Goal: Task Accomplishment & Management: Complete application form

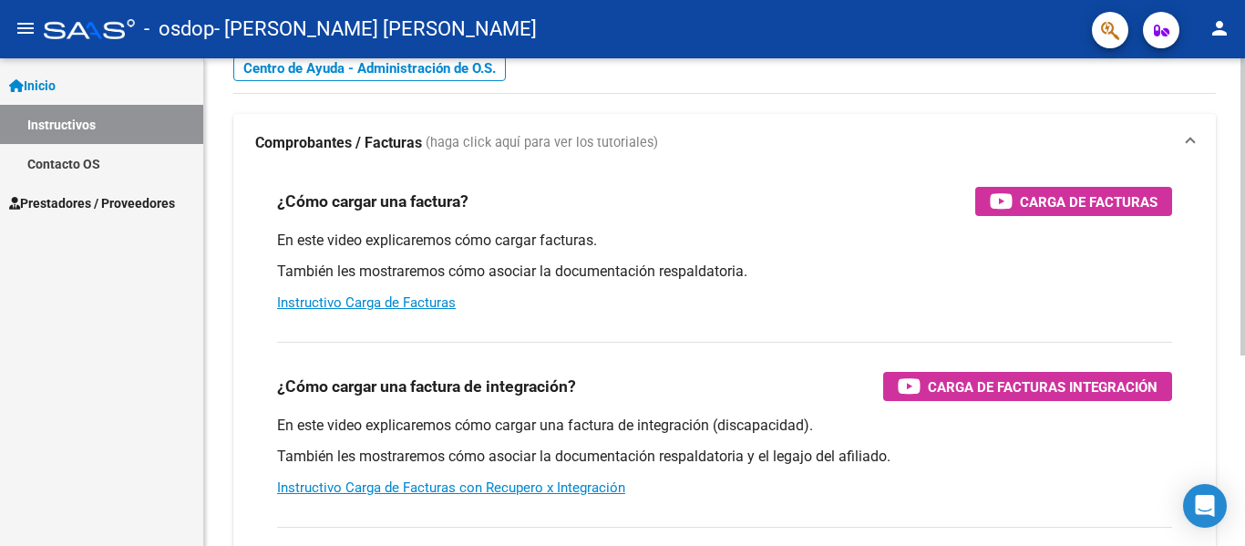
scroll to position [38, 0]
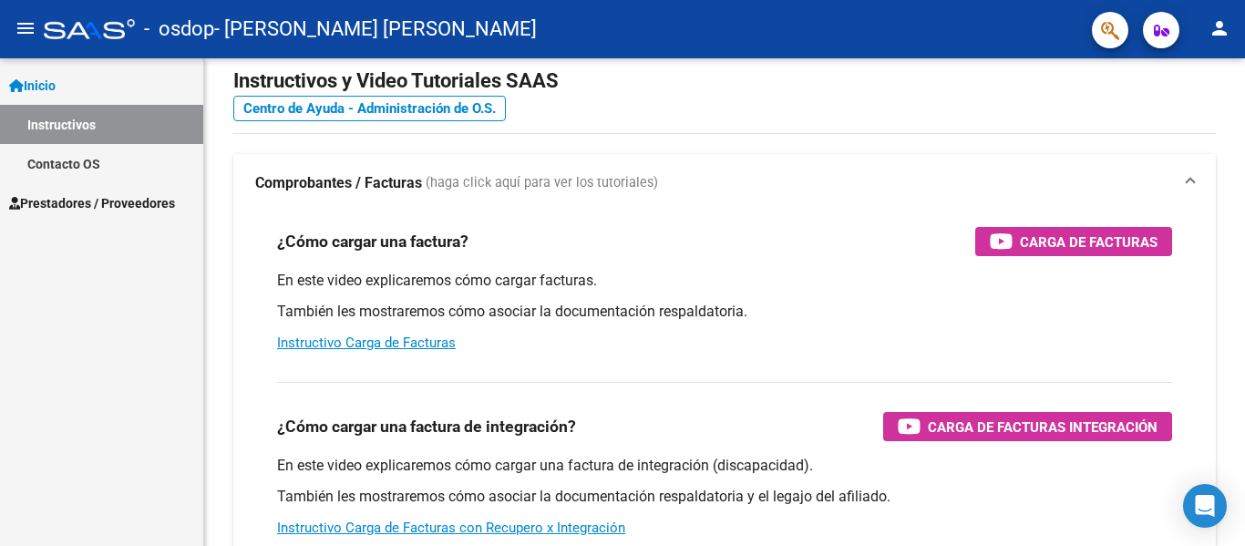
click at [129, 206] on span "Prestadores / Proveedores" at bounding box center [92, 203] width 166 height 20
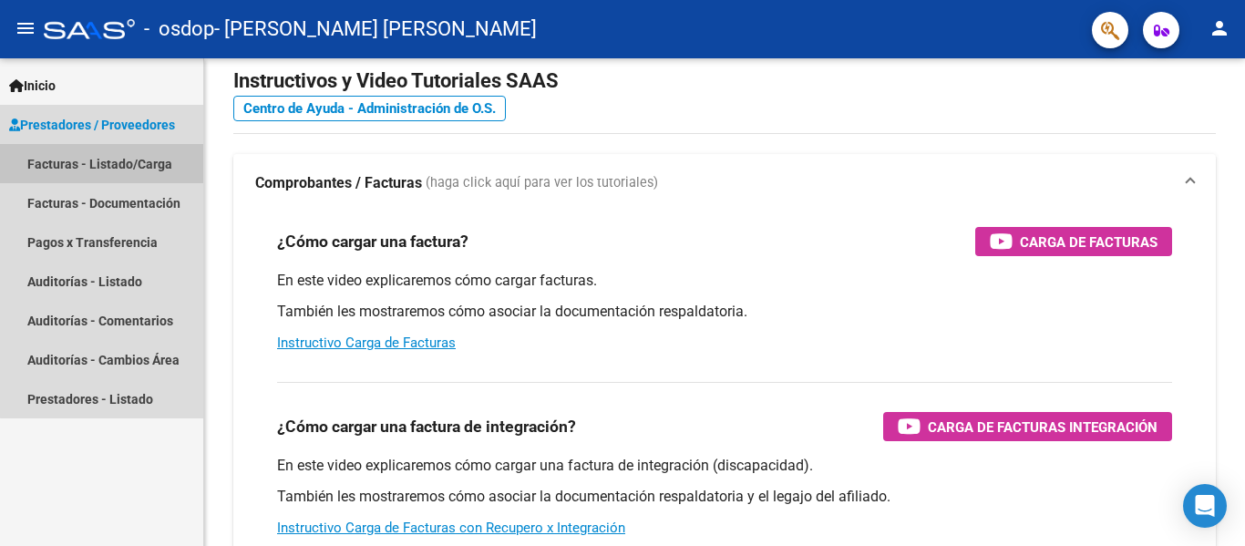
click at [122, 170] on link "Facturas - Listado/Carga" at bounding box center [101, 163] width 203 height 39
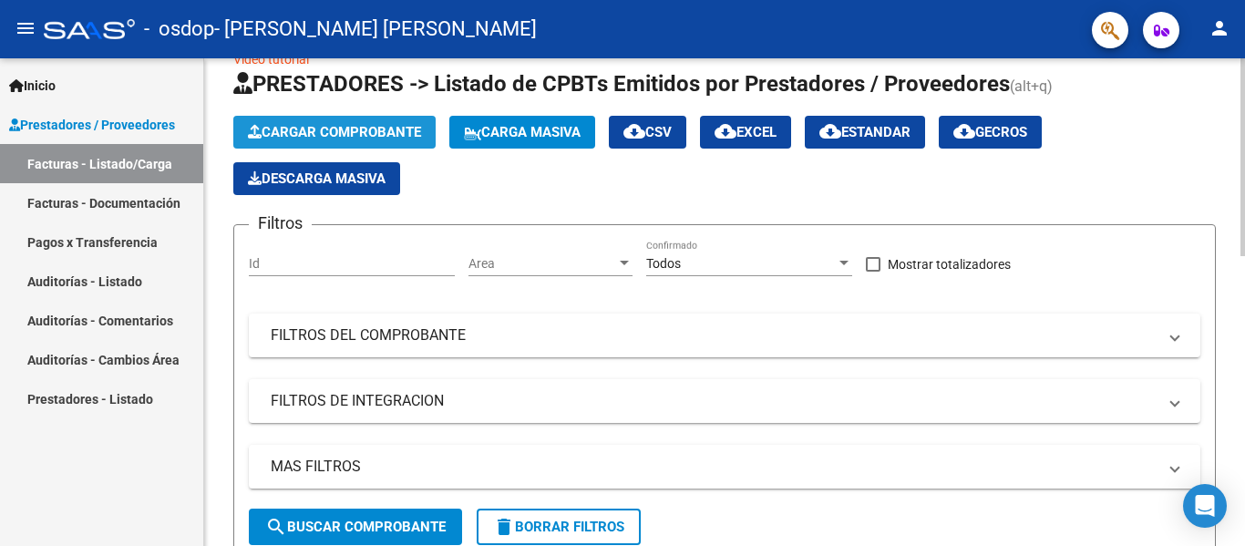
click at [339, 132] on span "Cargar Comprobante" at bounding box center [334, 132] width 173 height 16
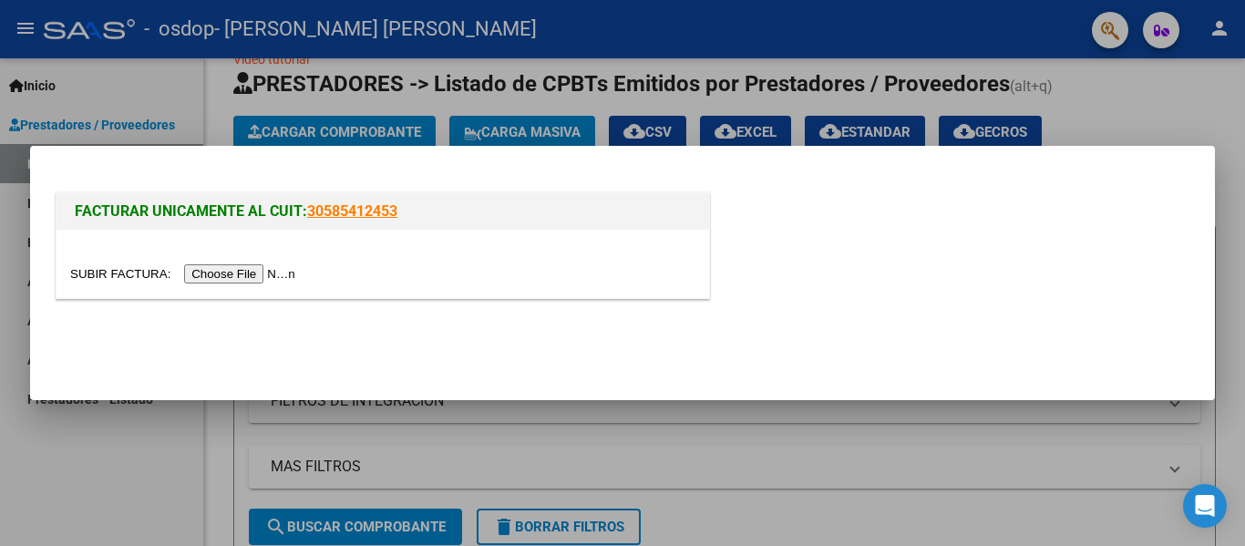
click at [268, 286] on div at bounding box center [383, 264] width 653 height 68
click at [257, 277] on input "file" at bounding box center [185, 273] width 231 height 19
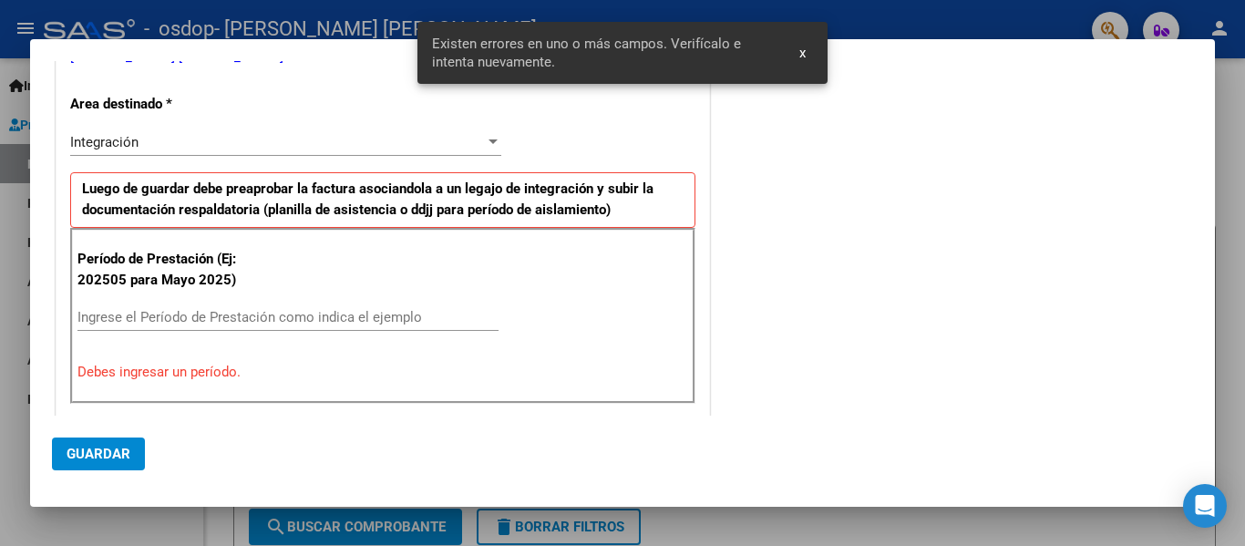
scroll to position [356, 0]
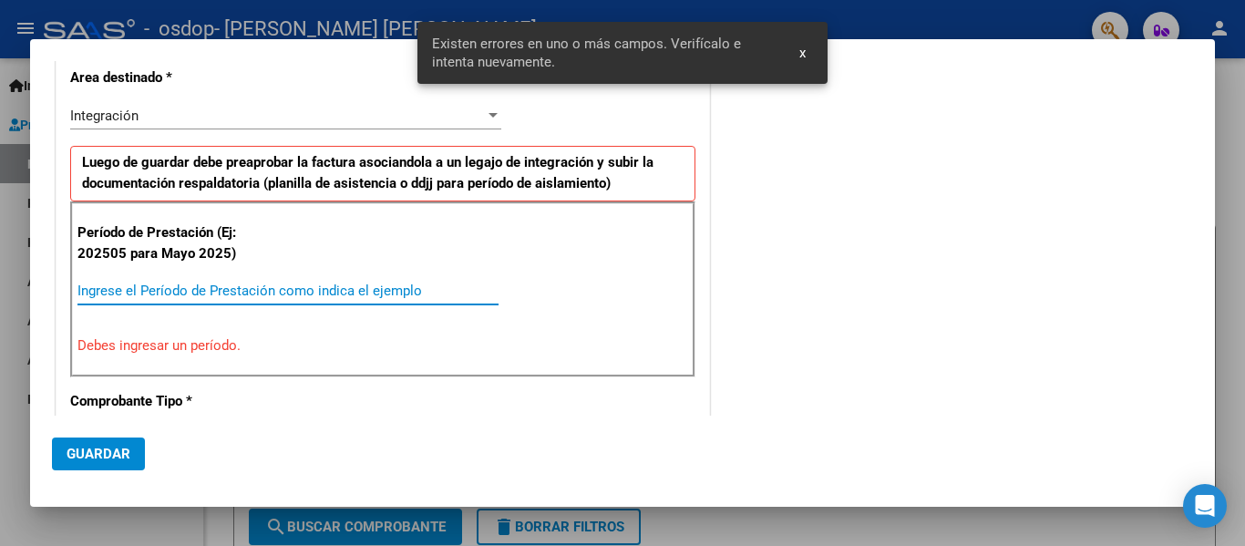
click at [318, 292] on input "Ingrese el Período de Prestación como indica el ejemplo" at bounding box center [287, 291] width 421 height 16
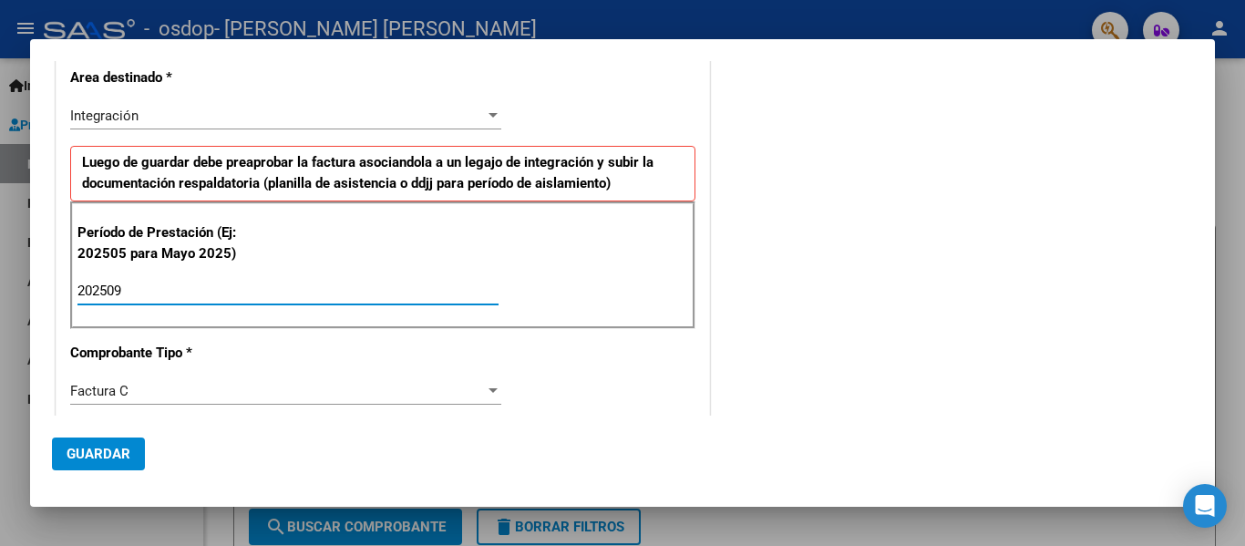
type input "202509"
click at [653, 427] on mat-dialog-actions "Guardar" at bounding box center [622, 450] width 1141 height 69
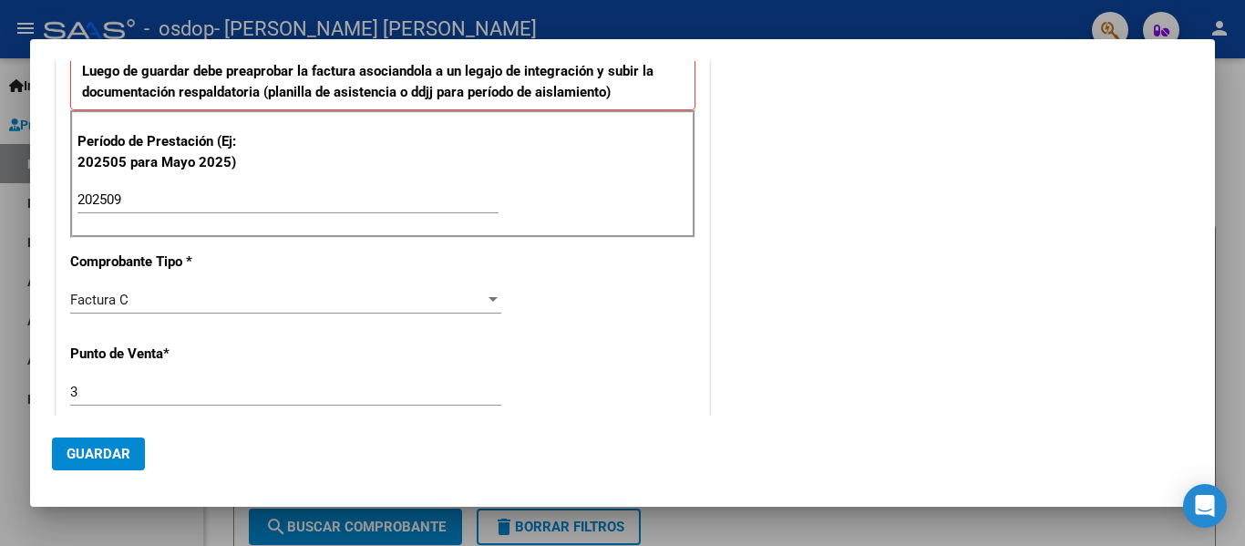
scroll to position [539, 0]
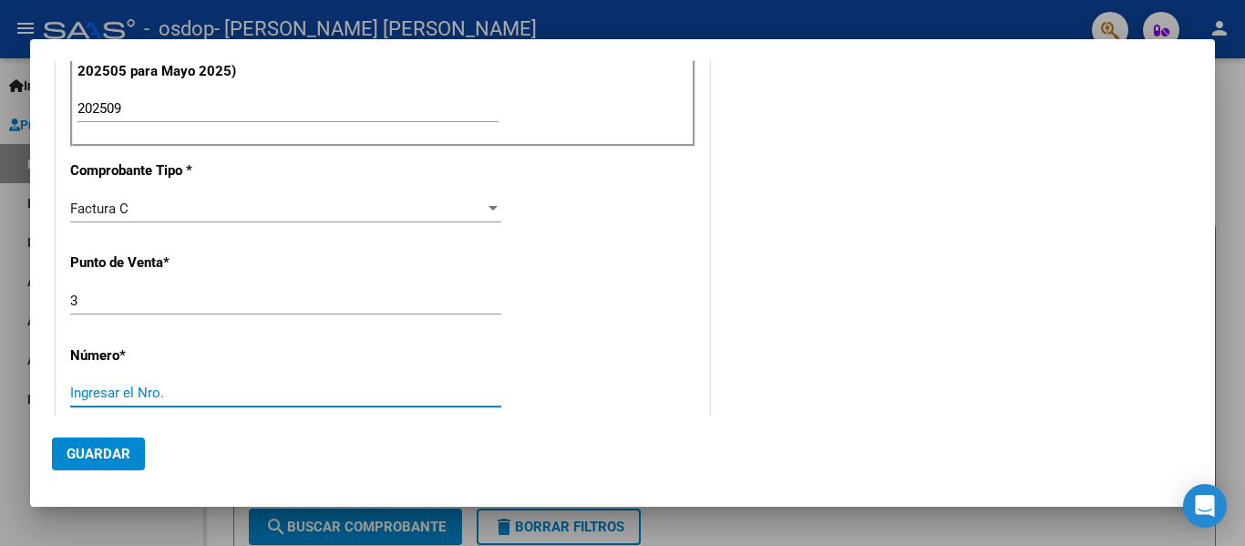
click at [128, 389] on input "Ingresar el Nro." at bounding box center [285, 393] width 431 height 16
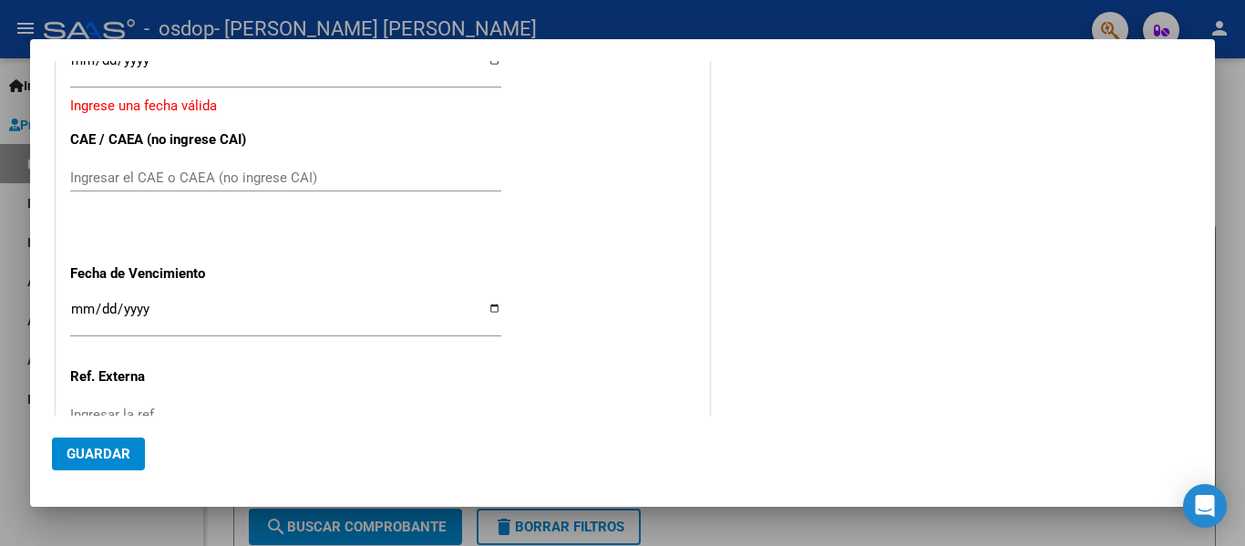
scroll to position [994, 0]
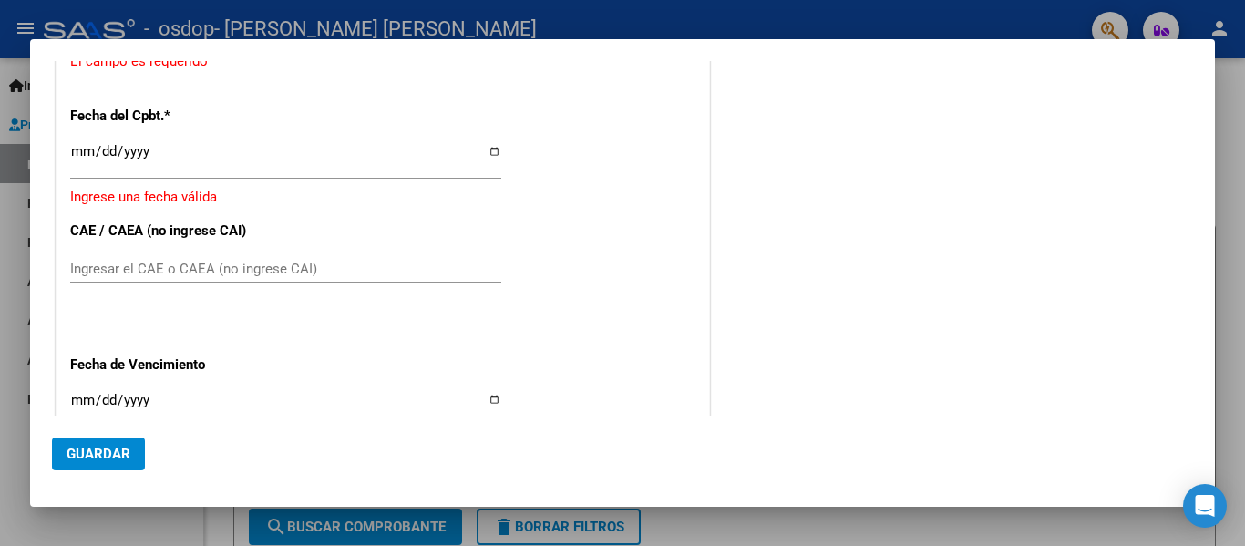
type input "20"
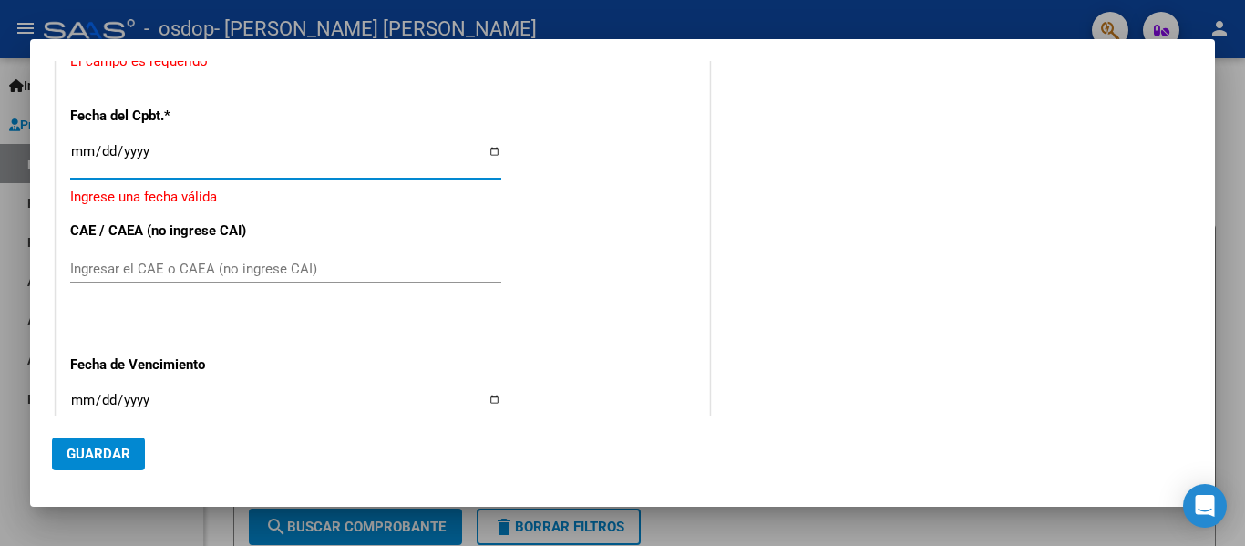
click at [493, 150] on input "Ingresar la fecha" at bounding box center [285, 158] width 431 height 29
type input "$ 98.964,88"
type input "[DATE]"
type input "75406387003891"
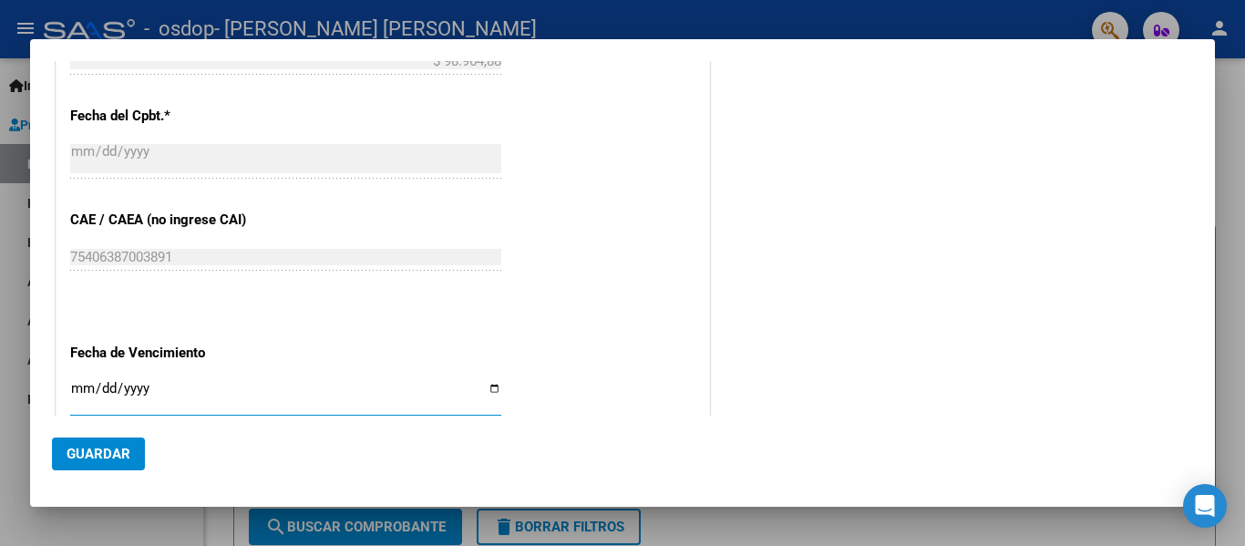
click at [486, 391] on input "Ingresar la fecha" at bounding box center [285, 395] width 431 height 29
type input "[DATE]"
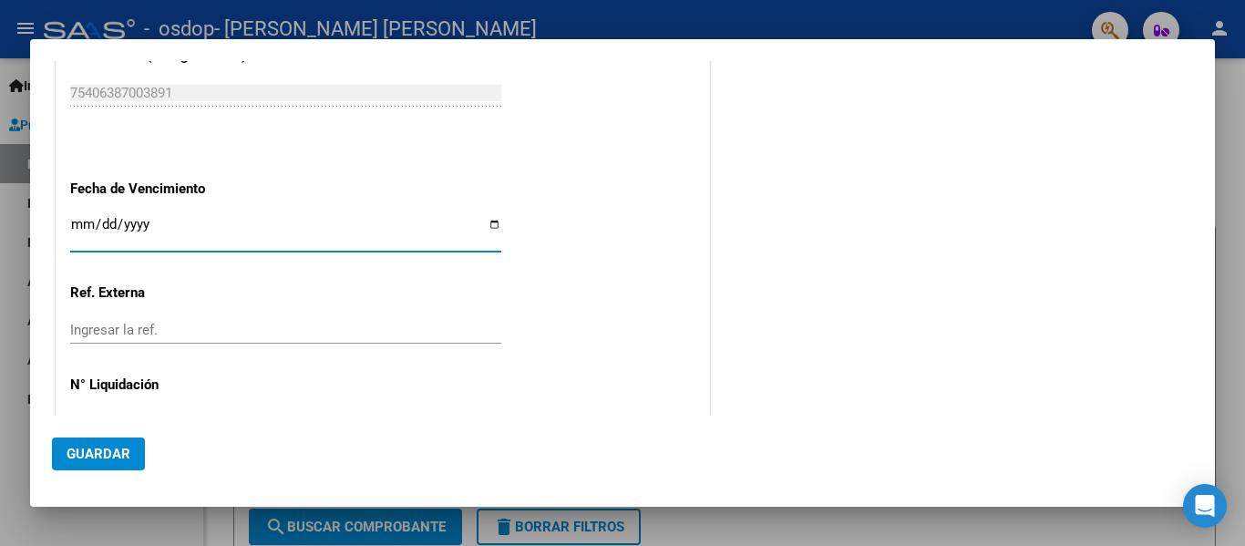
scroll to position [1182, 0]
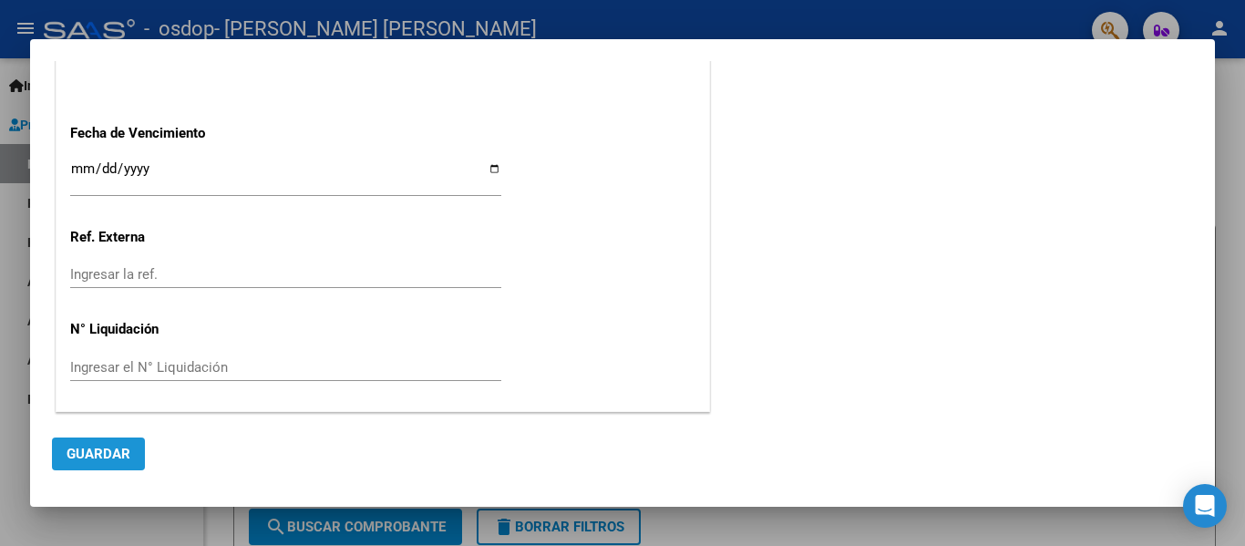
click at [97, 448] on span "Guardar" at bounding box center [99, 454] width 64 height 16
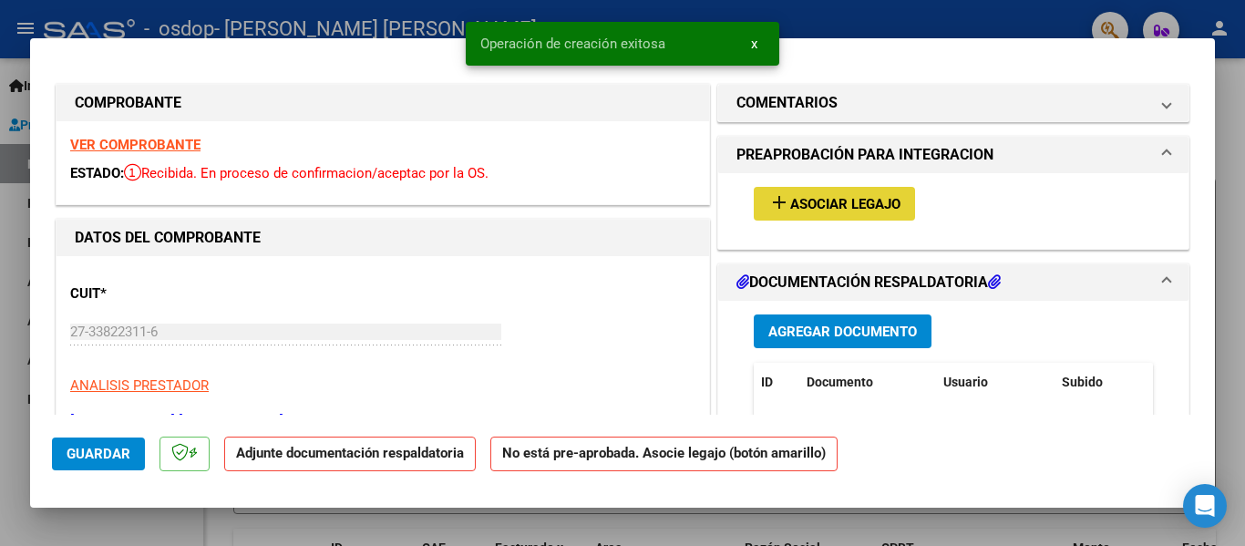
click at [841, 206] on span "Asociar Legajo" at bounding box center [845, 204] width 110 height 16
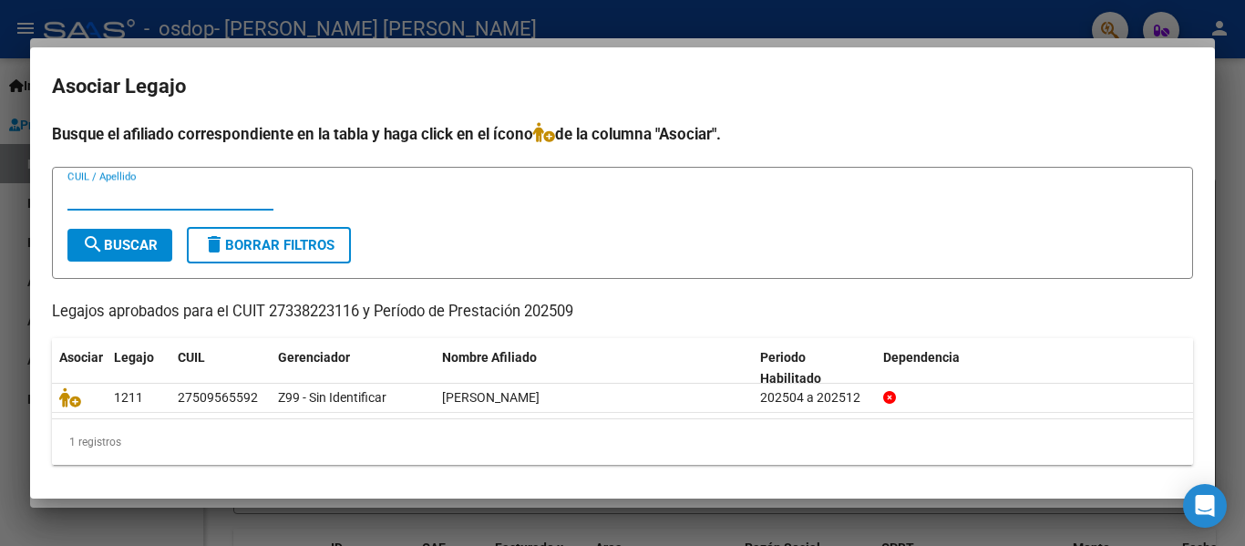
click at [121, 193] on input "CUIL / Apellido" at bounding box center [170, 196] width 206 height 16
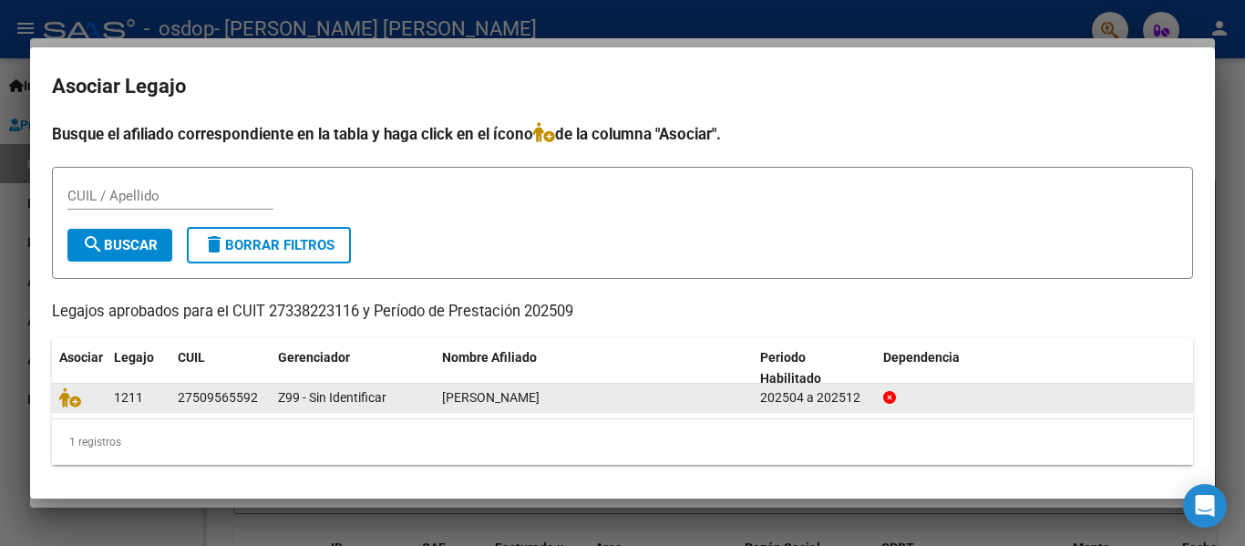
click at [530, 409] on datatable-body-cell "[PERSON_NAME]" at bounding box center [594, 398] width 318 height 28
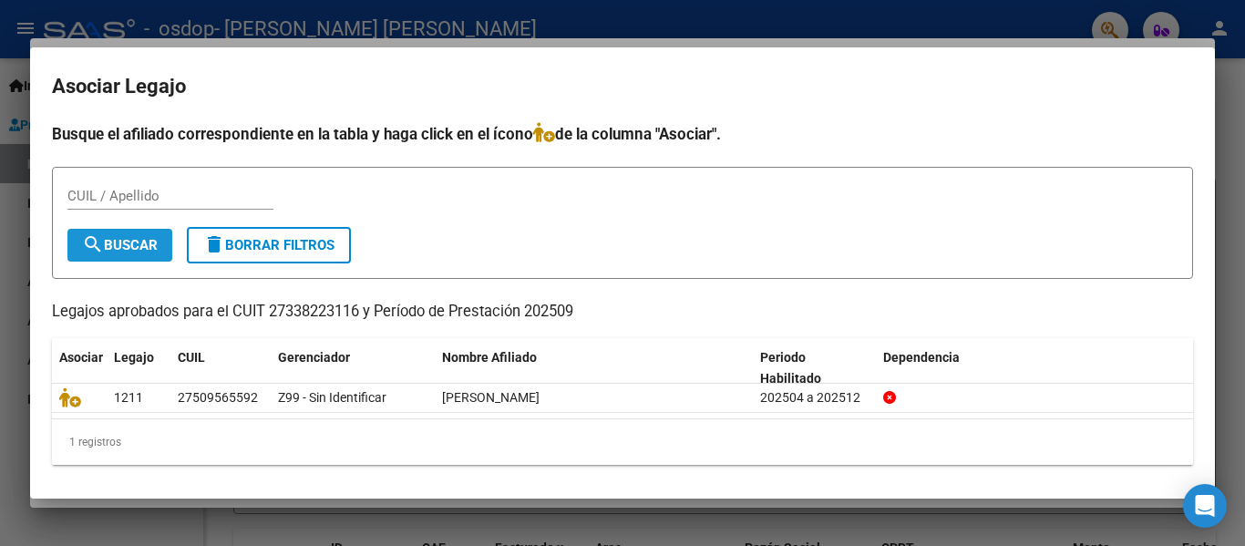
click at [126, 247] on span "search Buscar" at bounding box center [120, 245] width 76 height 16
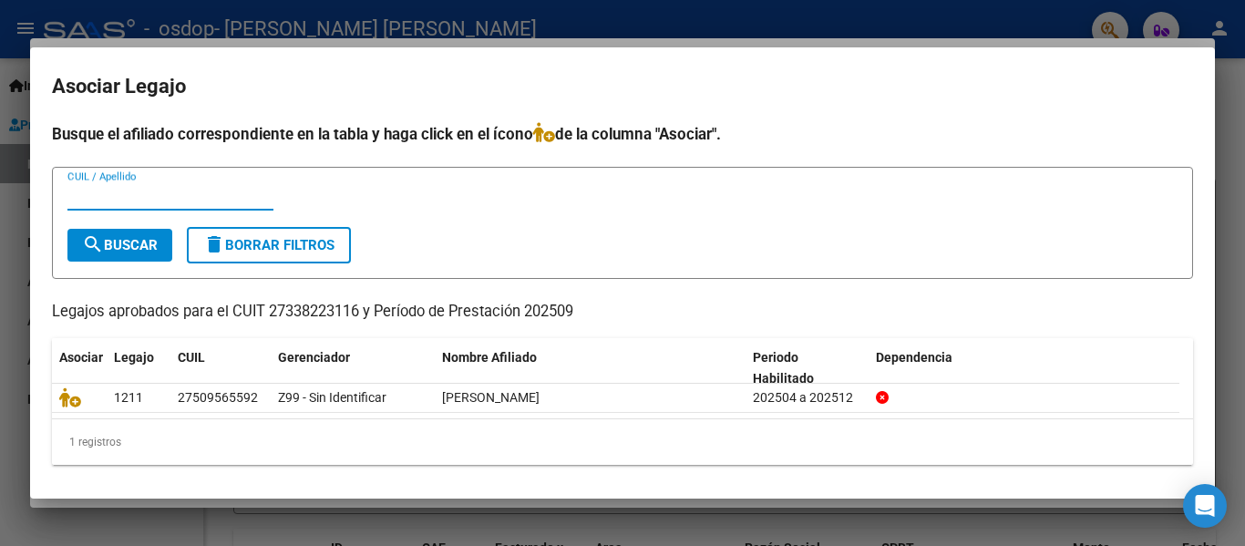
click at [130, 201] on input "CUIL / Apellido" at bounding box center [170, 196] width 206 height 16
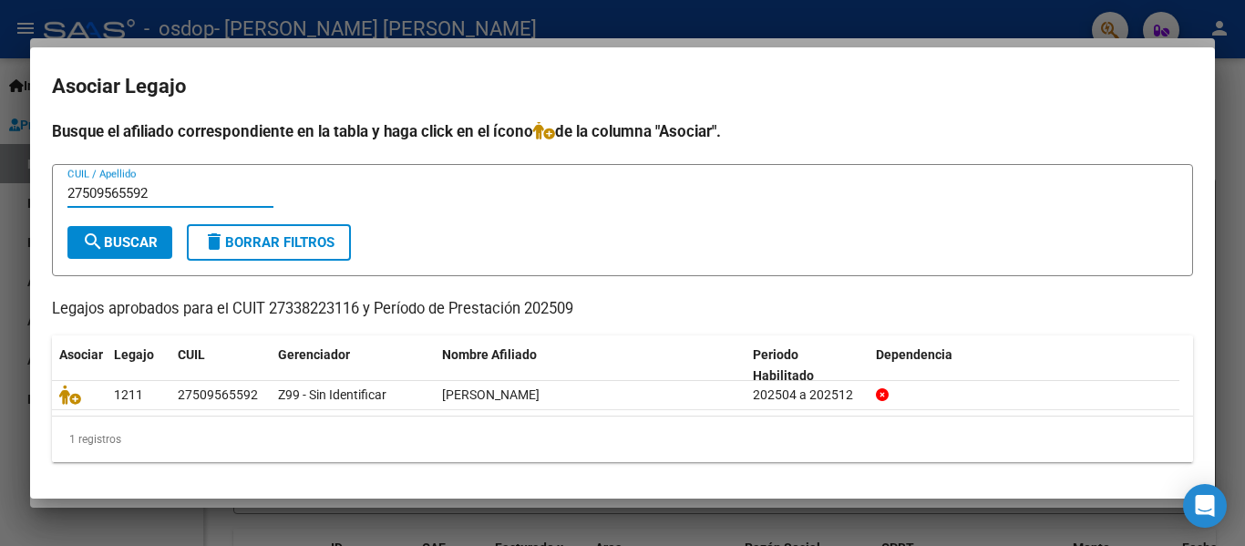
scroll to position [4, 0]
type input "27509565592"
click at [990, 503] on div at bounding box center [622, 273] width 1245 height 546
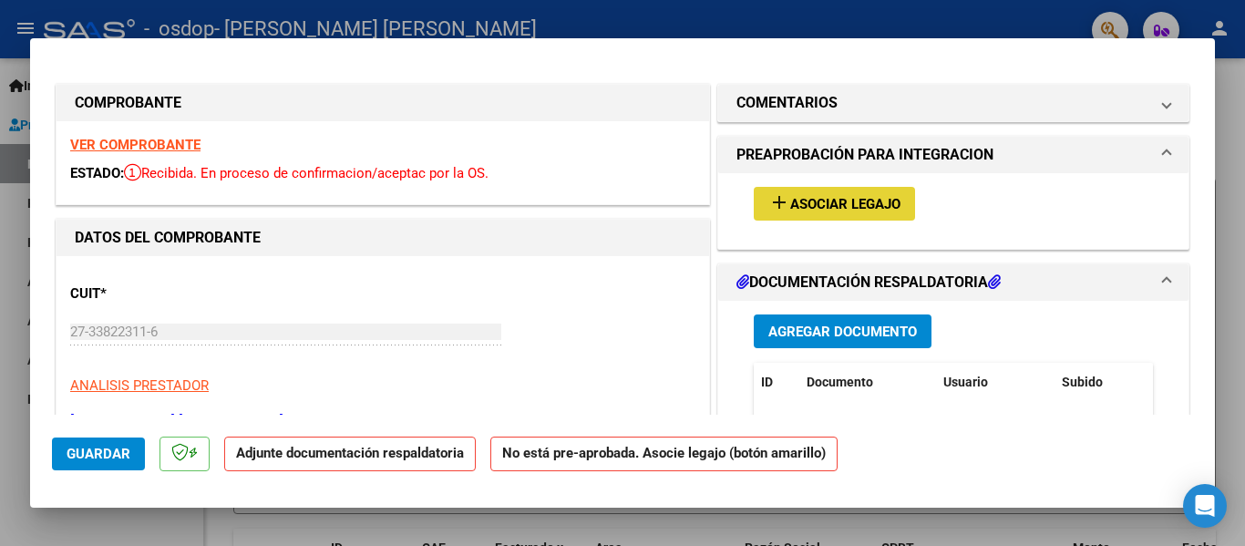
click at [860, 206] on span "Asociar Legajo" at bounding box center [845, 204] width 110 height 16
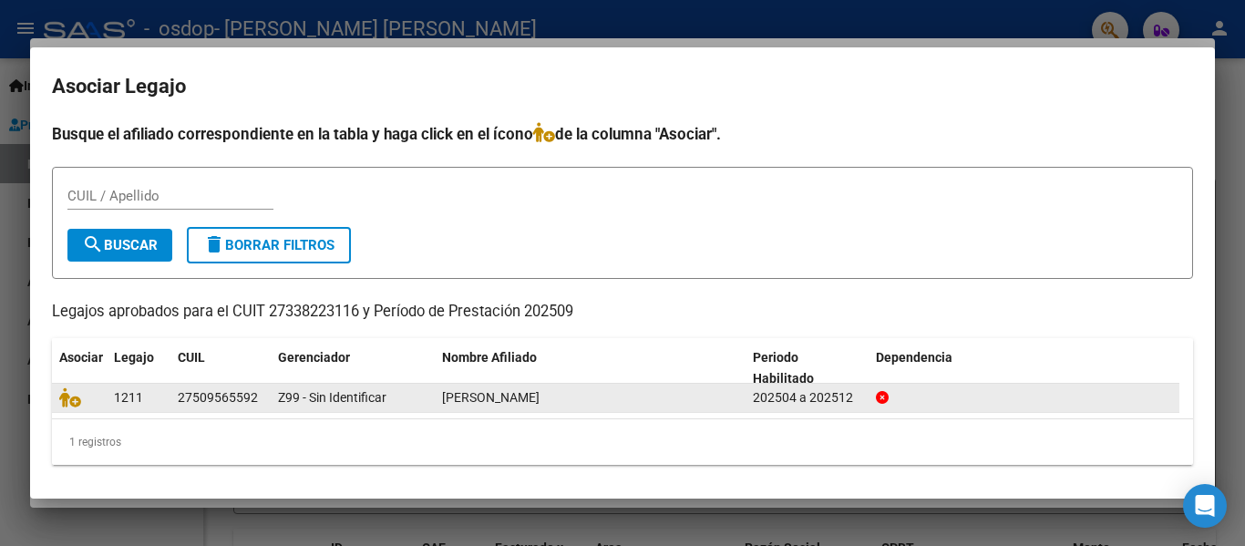
drag, startPoint x: 255, startPoint y: 397, endPoint x: 176, endPoint y: 402, distance: 79.4
click at [176, 402] on datatable-body-cell "27509565592" at bounding box center [220, 398] width 100 height 28
copy div "27509565592"
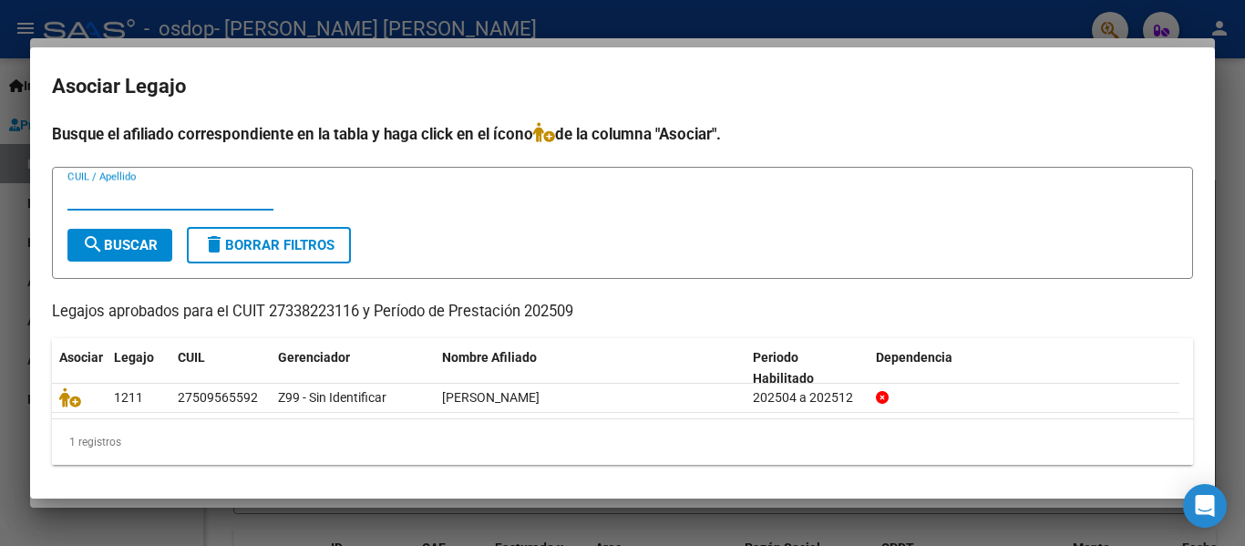
click at [134, 201] on input "CUIL / Apellido" at bounding box center [170, 196] width 206 height 16
paste input "27509565592"
type input "27509565592"
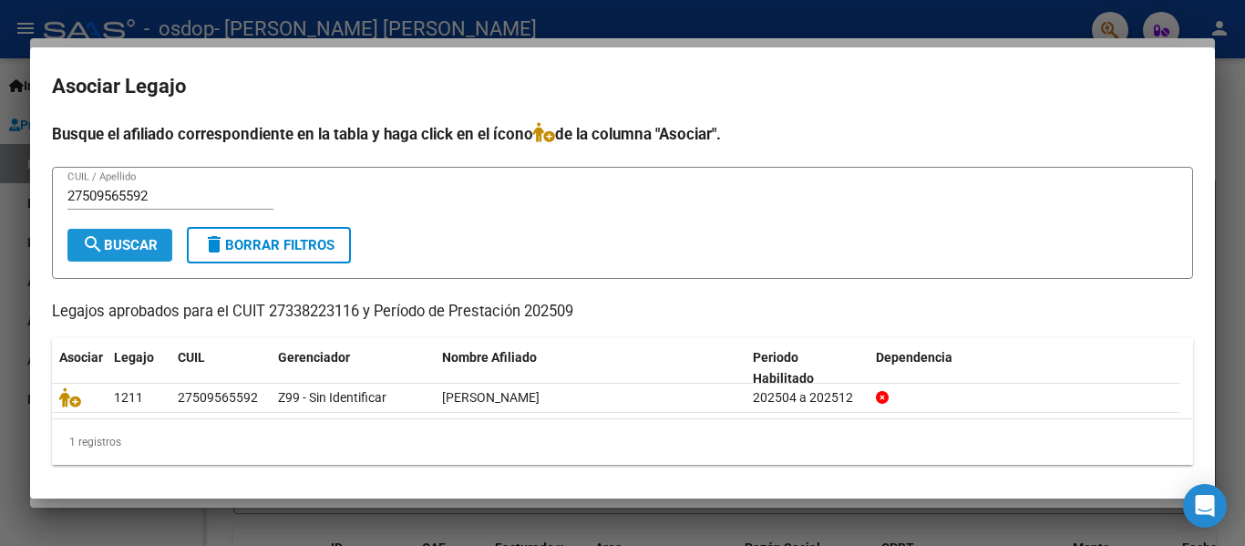
click at [149, 251] on span "search Buscar" at bounding box center [120, 245] width 76 height 16
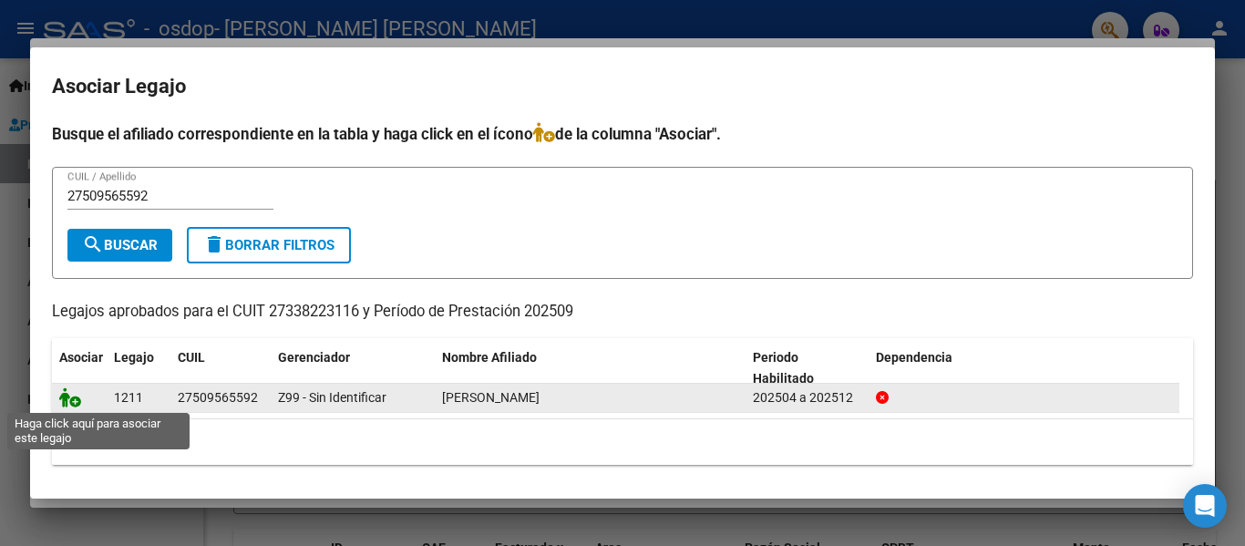
click at [74, 402] on icon at bounding box center [70, 397] width 22 height 20
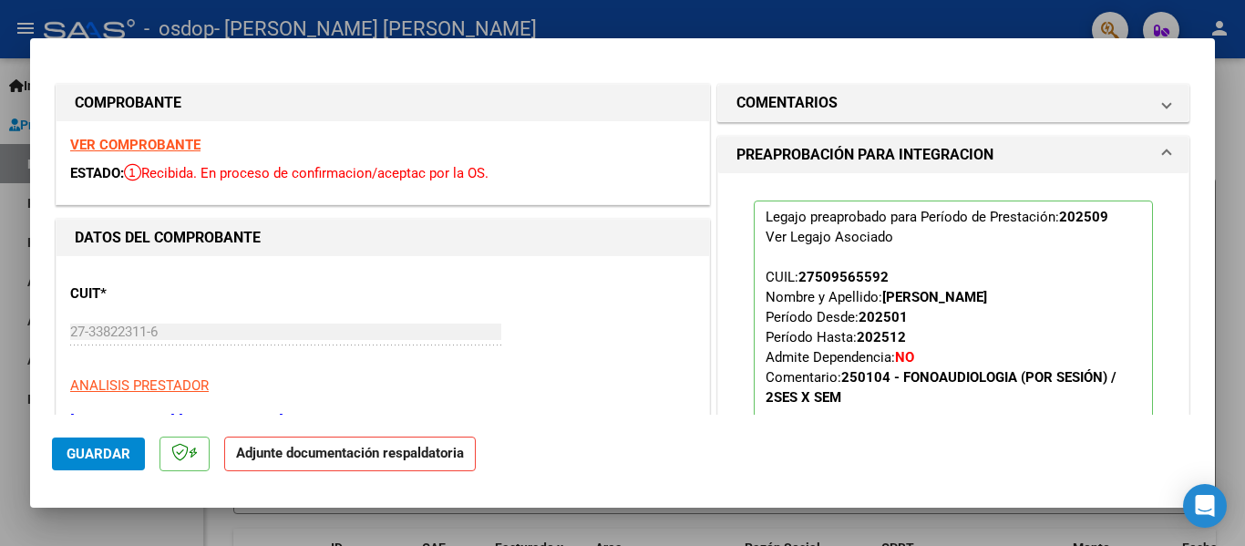
click at [356, 459] on strong "Adjunte documentación respaldatoria" at bounding box center [350, 453] width 228 height 16
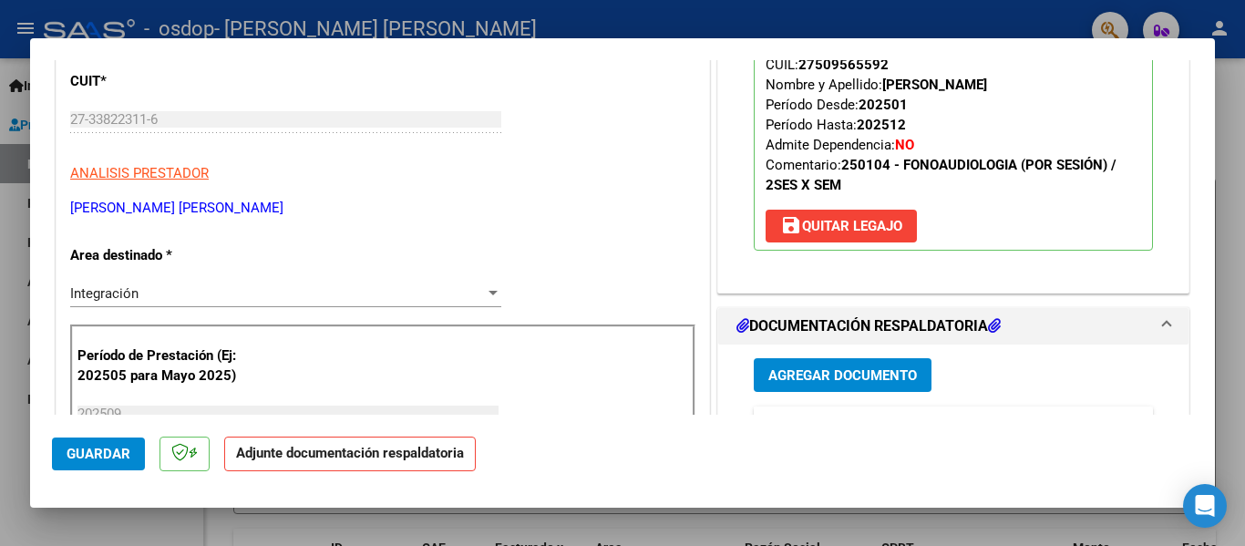
scroll to position [365, 0]
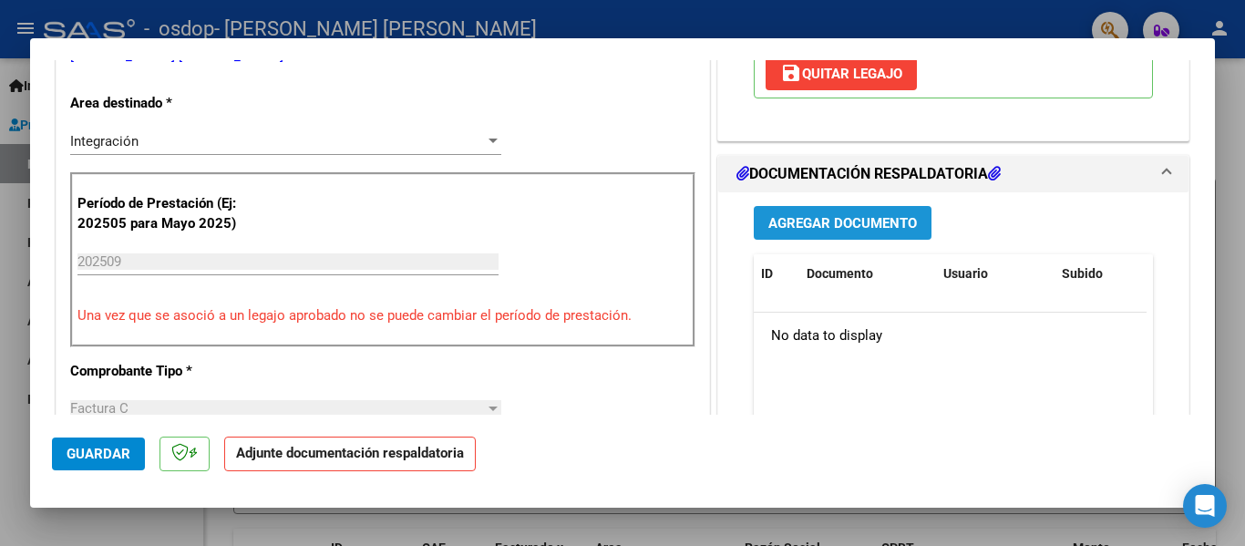
click at [840, 225] on span "Agregar Documento" at bounding box center [842, 223] width 149 height 16
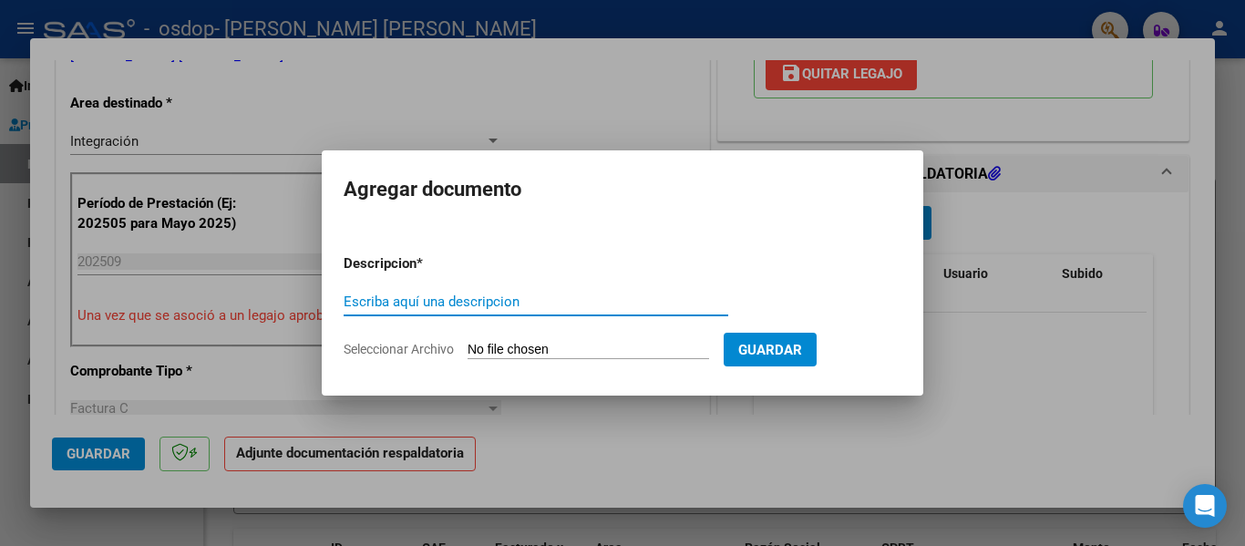
click at [437, 303] on input "Escriba aquí una descripcion" at bounding box center [536, 301] width 385 height 16
type input "PLANILLA"
click at [605, 345] on input "Seleccionar Archivo" at bounding box center [589, 350] width 242 height 17
type input "C:\fakepath\planilla de fono Rodriguez.pdf"
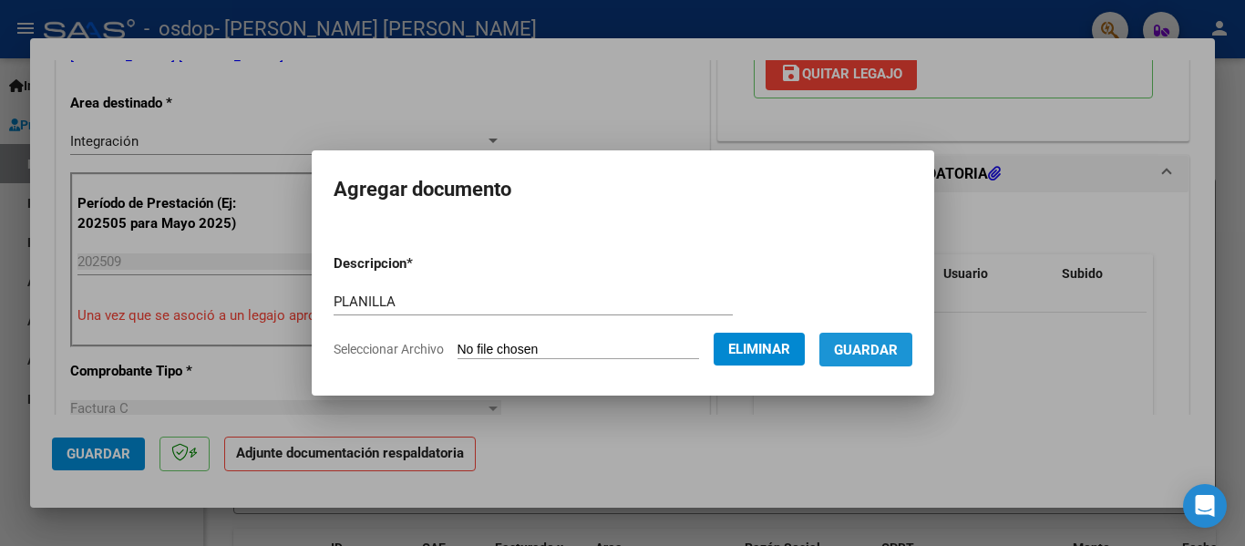
click at [892, 351] on span "Guardar" at bounding box center [866, 350] width 64 height 16
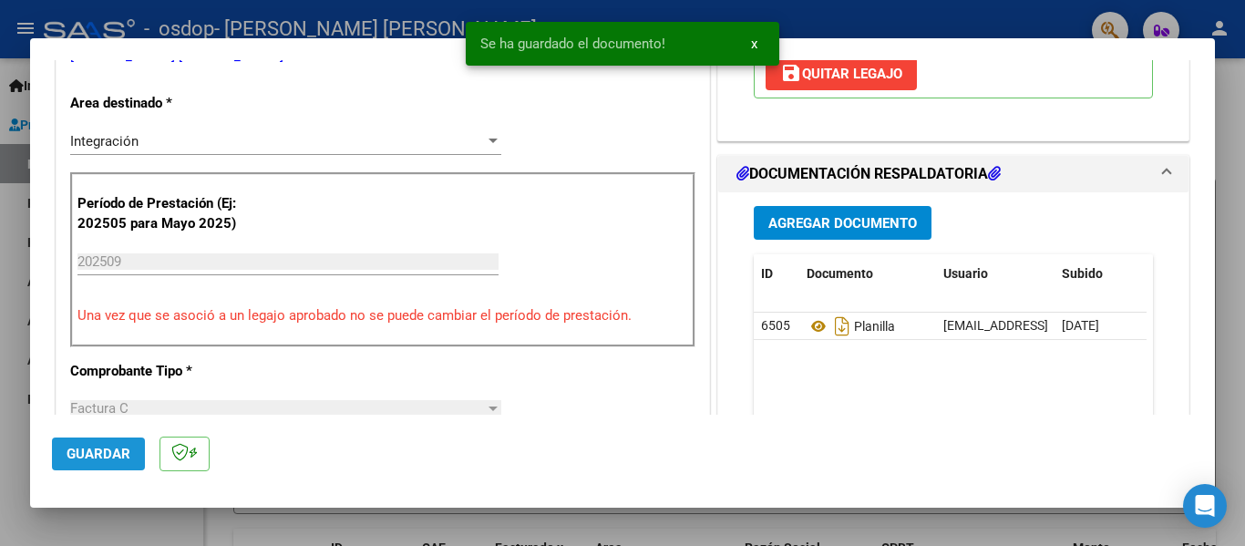
click at [97, 457] on span "Guardar" at bounding box center [99, 454] width 64 height 16
click at [786, 514] on div at bounding box center [622, 273] width 1245 height 546
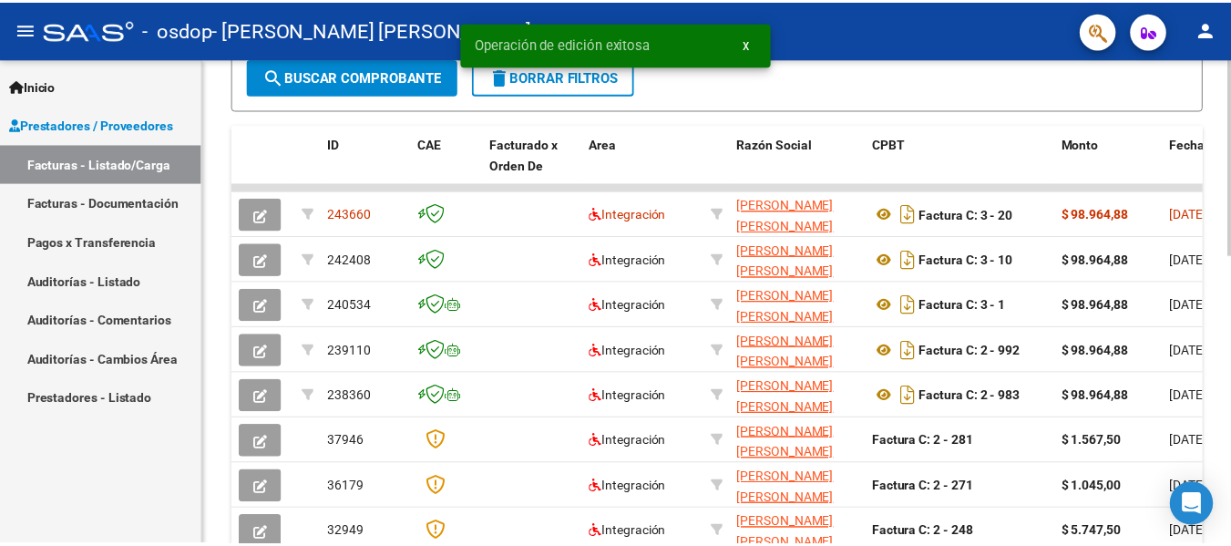
scroll to position [494, 0]
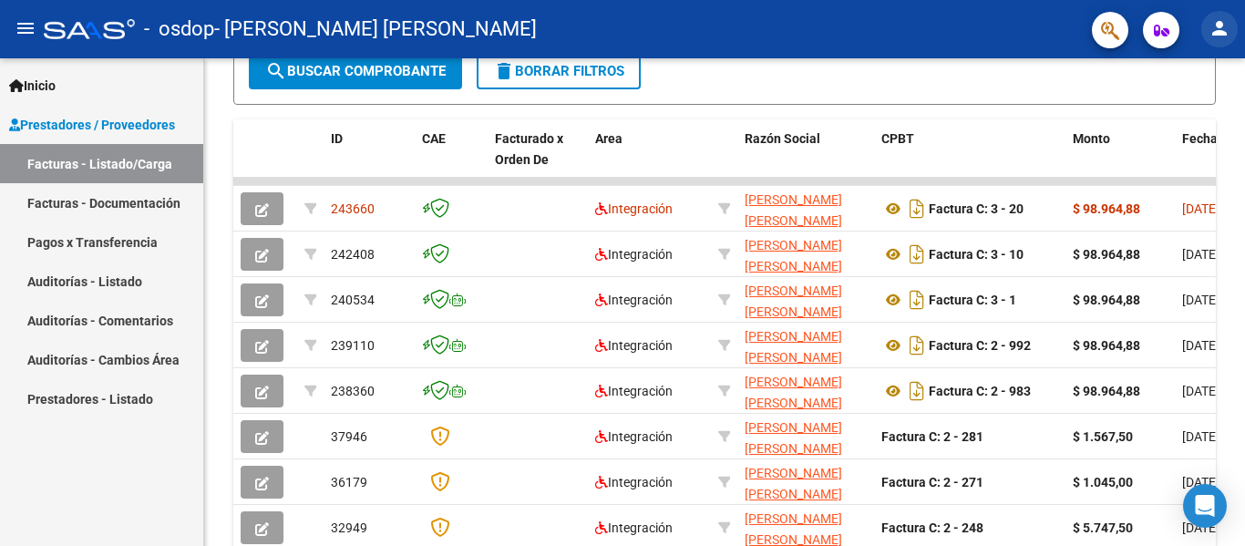
click at [1223, 35] on mat-icon "person" at bounding box center [1220, 28] width 22 height 22
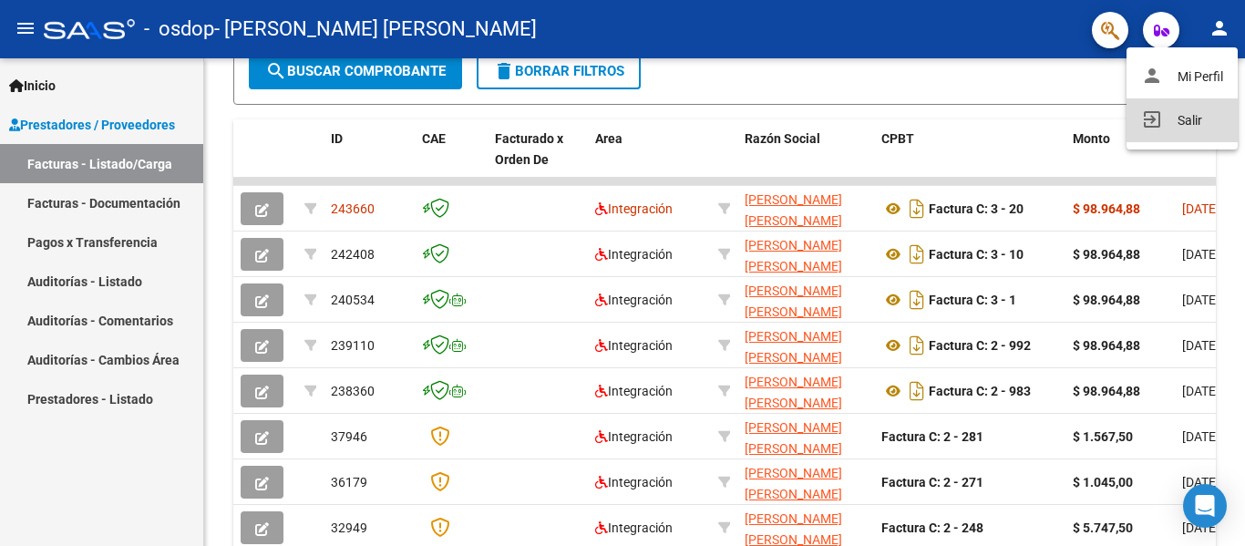
click at [1165, 126] on button "exit_to_app Salir" at bounding box center [1182, 120] width 111 height 44
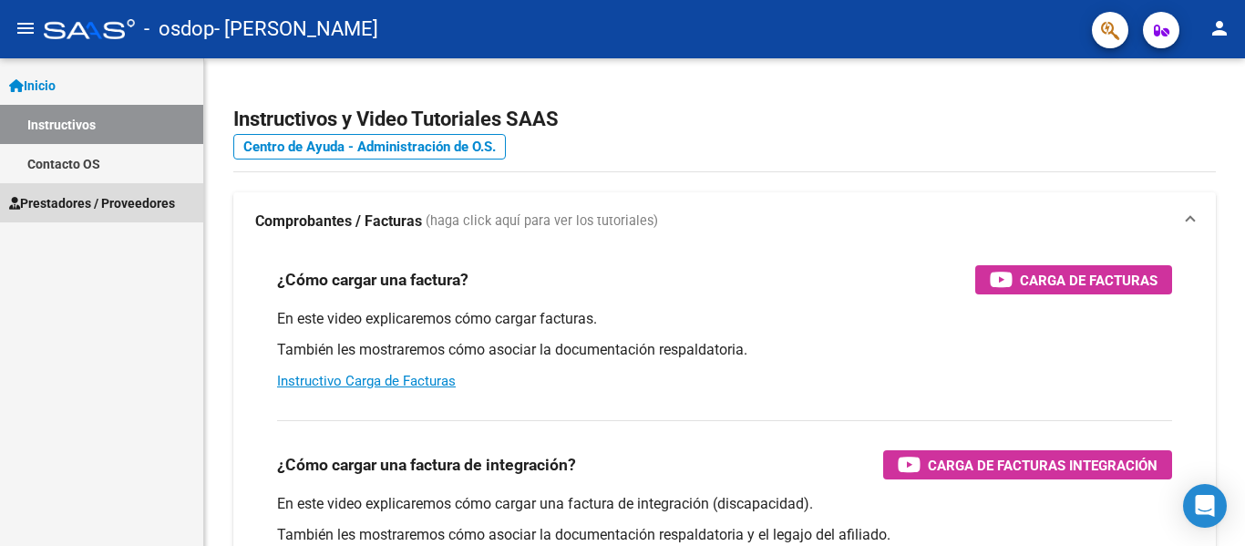
click at [87, 204] on span "Prestadores / Proveedores" at bounding box center [92, 203] width 166 height 20
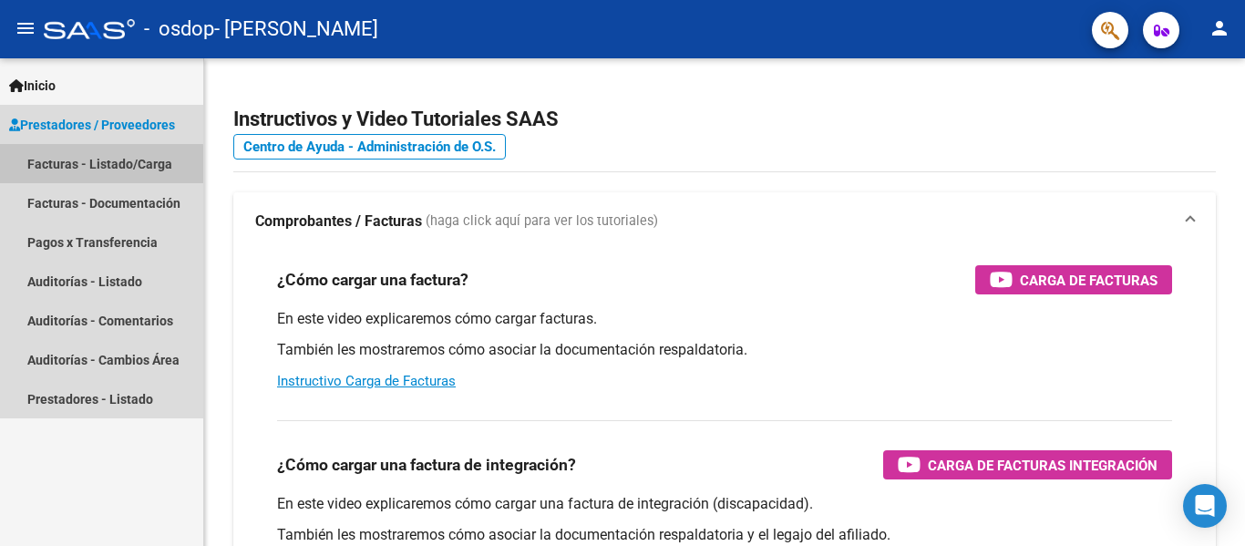
click at [99, 169] on link "Facturas - Listado/Carga" at bounding box center [101, 163] width 203 height 39
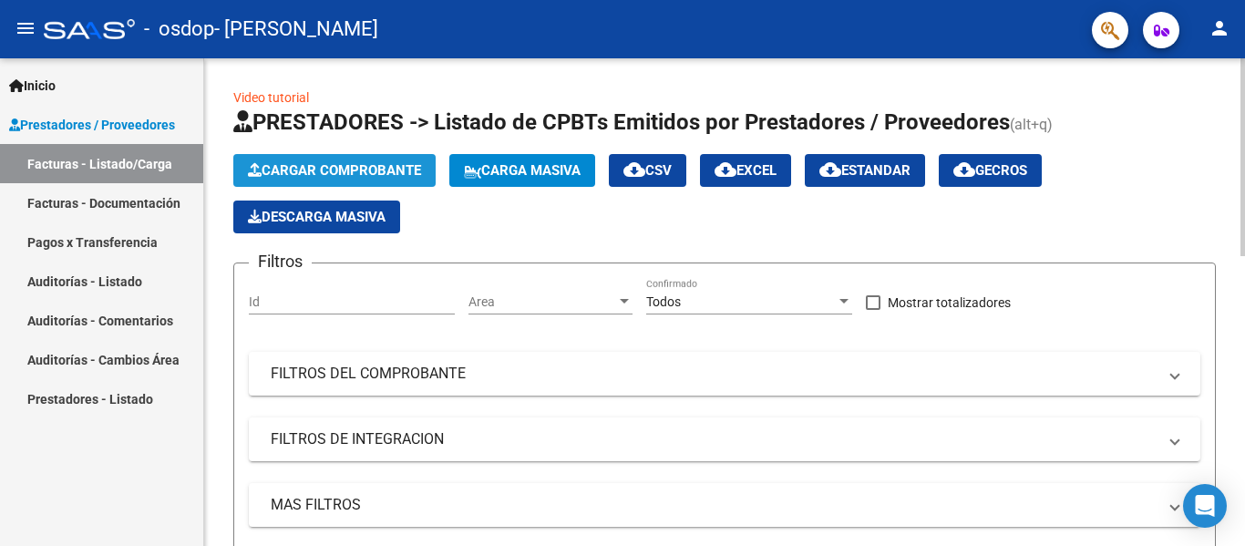
click at [354, 161] on button "Cargar Comprobante" at bounding box center [334, 170] width 202 height 33
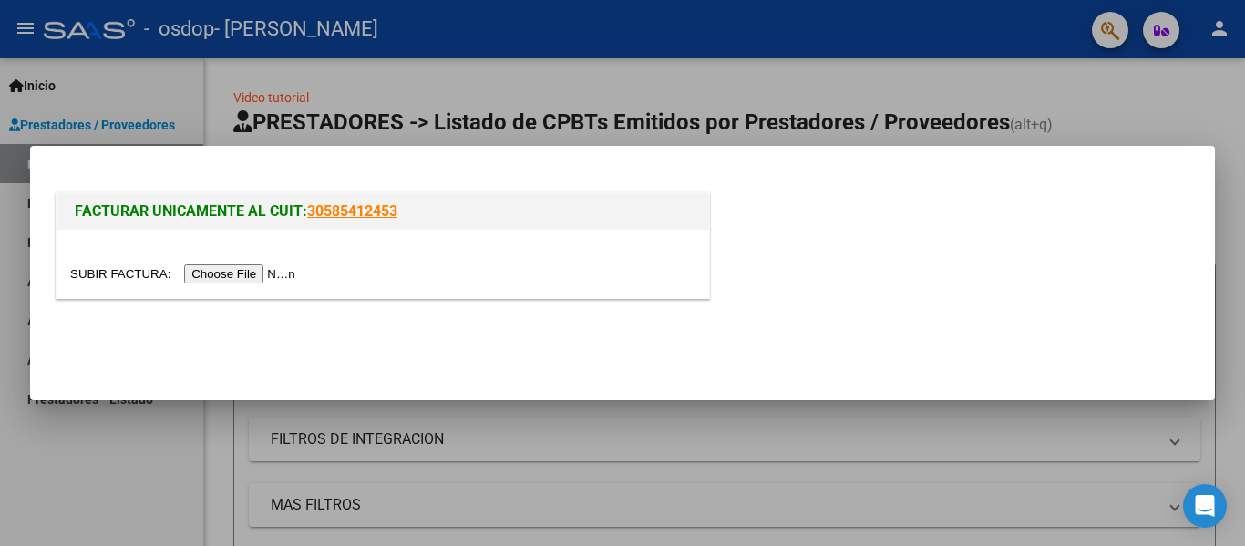
click at [258, 273] on input "file" at bounding box center [185, 273] width 231 height 19
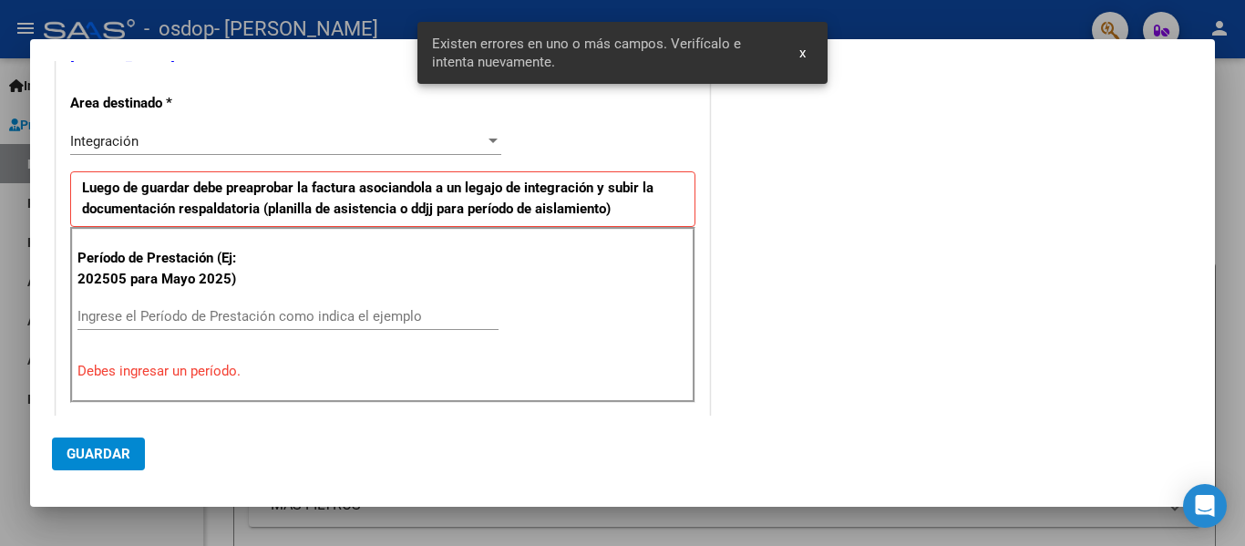
scroll to position [356, 0]
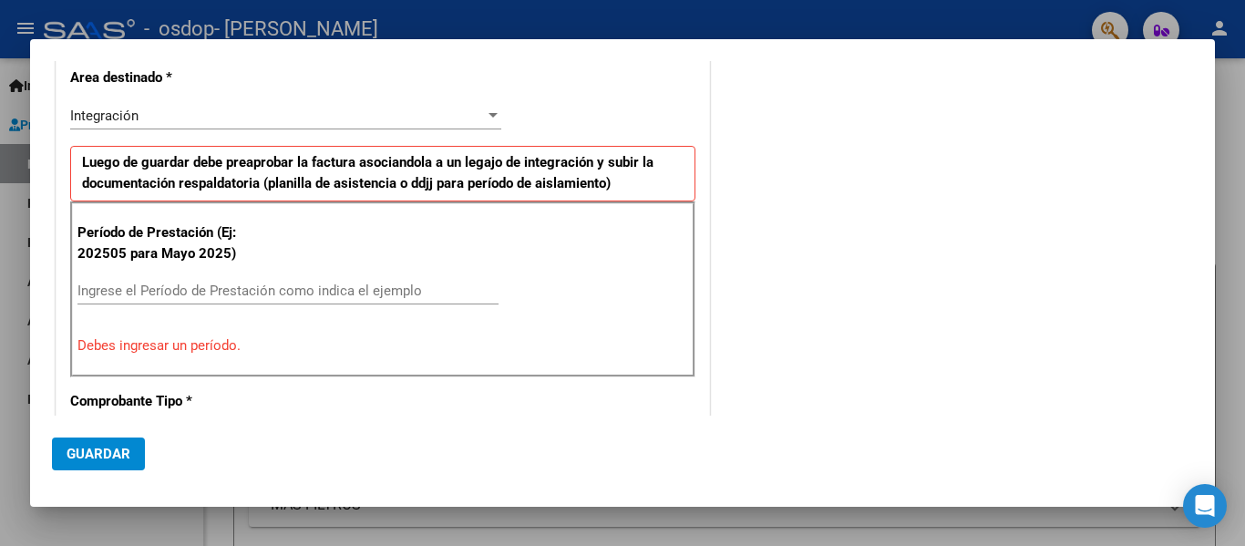
click at [166, 287] on input "Ingrese el Período de Prestación como indica el ejemplo" at bounding box center [287, 291] width 421 height 16
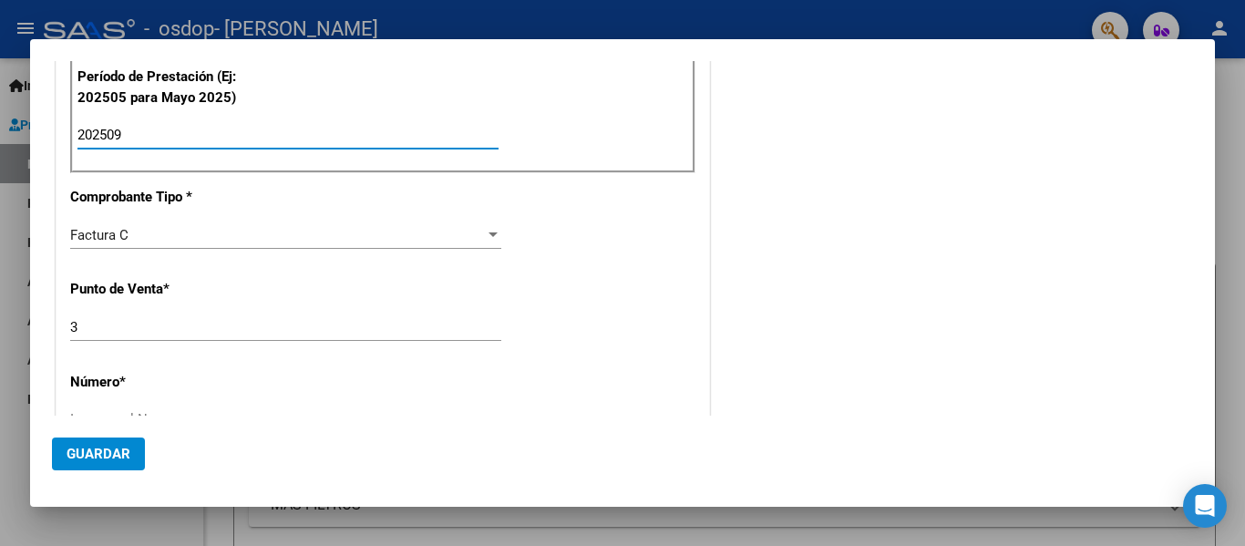
scroll to position [539, 0]
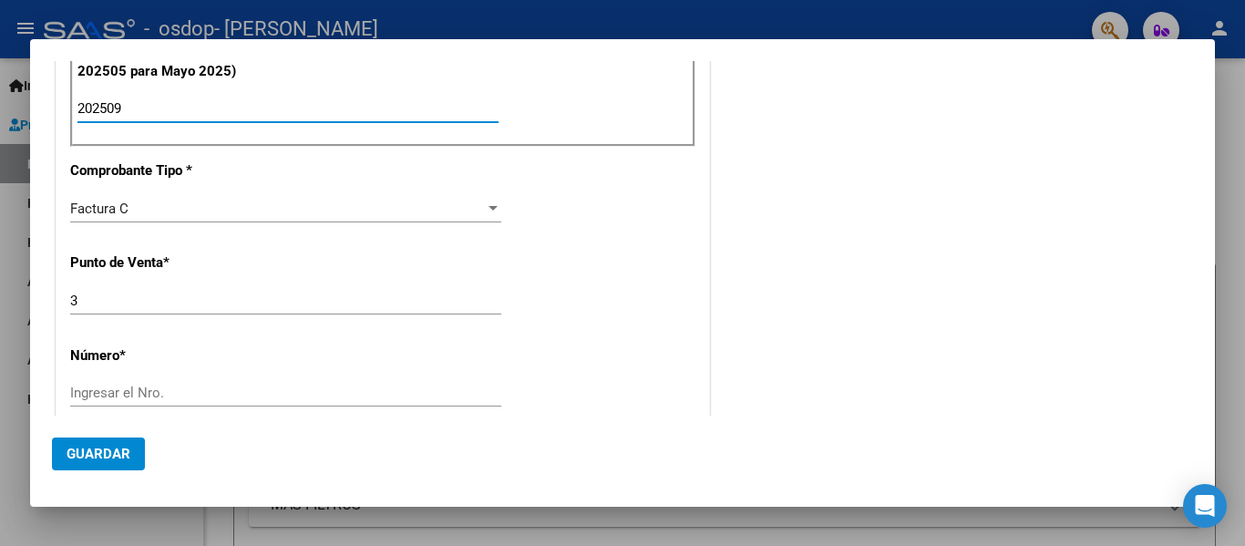
type input "202509"
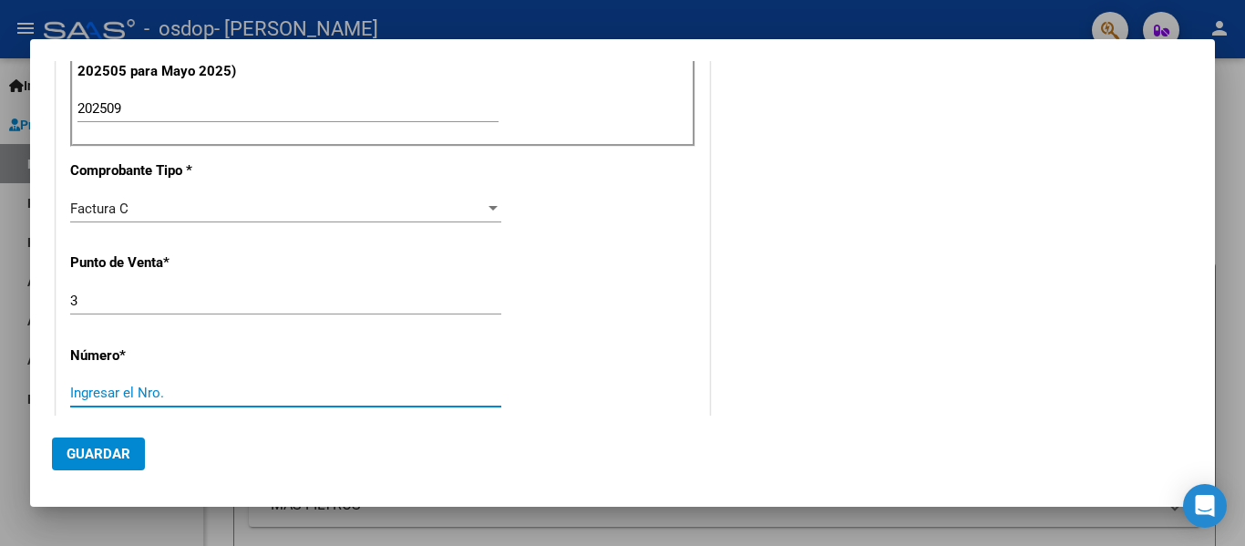
click at [98, 386] on input "Ingresar el Nro." at bounding box center [285, 393] width 431 height 16
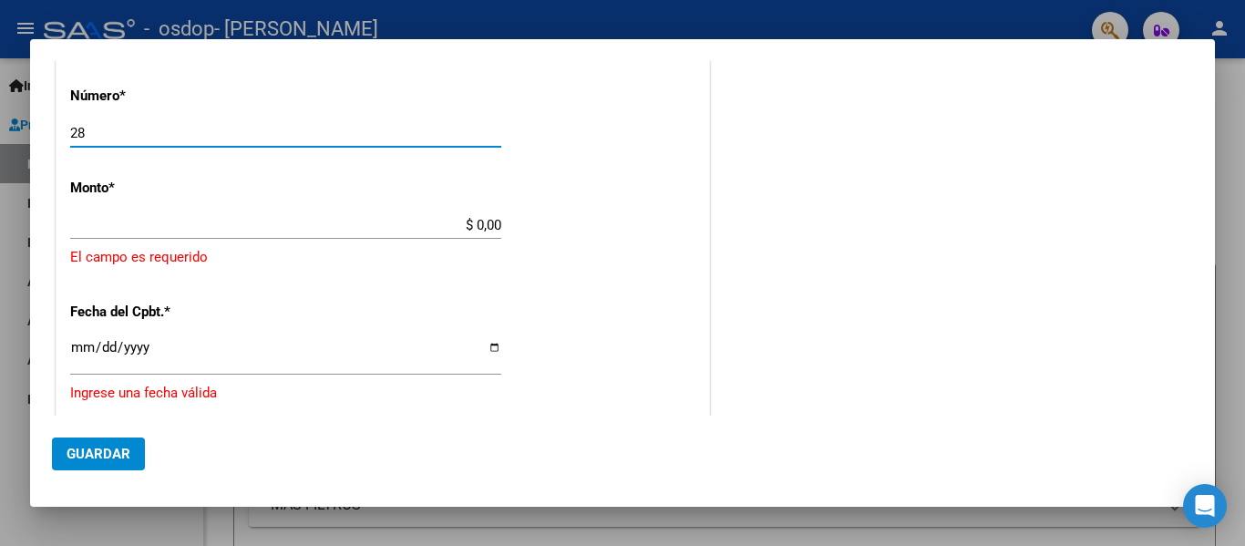
scroll to position [812, 0]
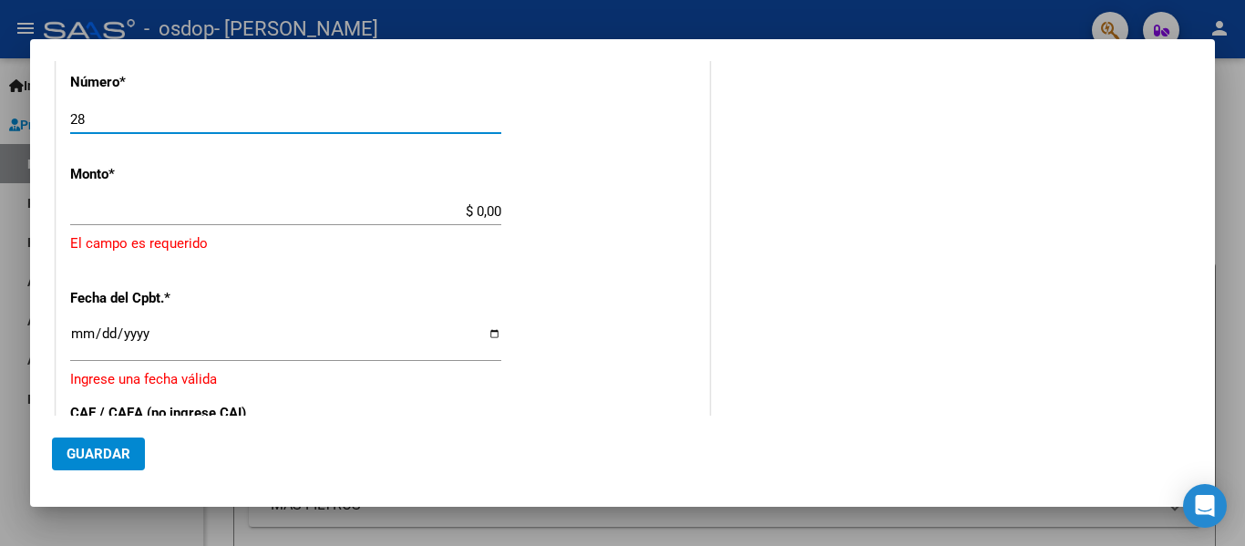
type input "28"
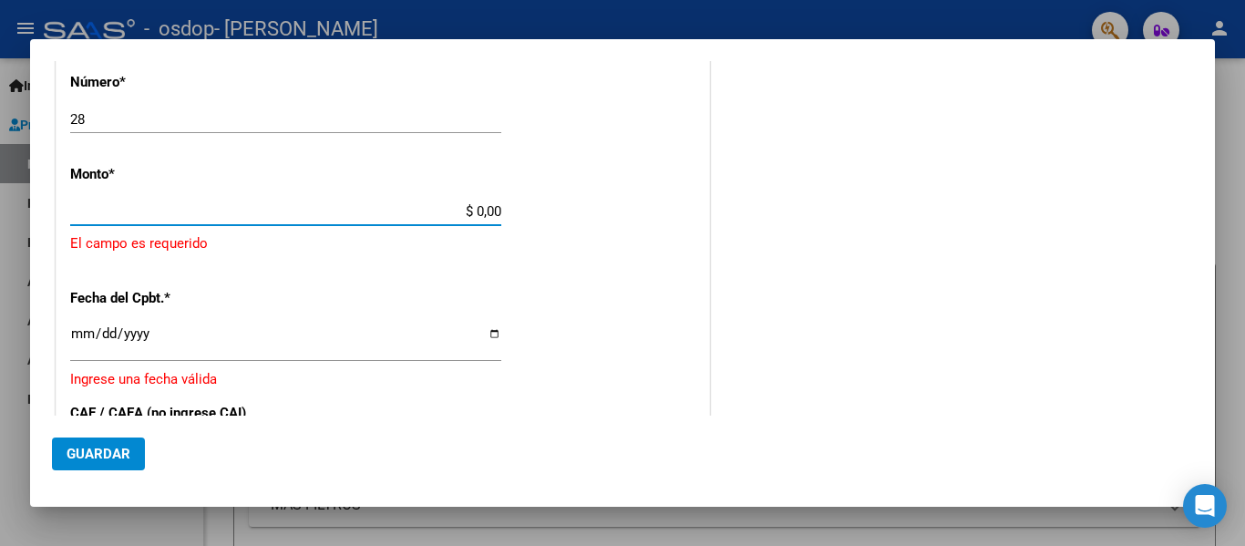
click at [129, 211] on input "$ 0,00" at bounding box center [285, 211] width 431 height 16
type input "$ 272.153,42"
type input "[DATE]"
type input "75402364947434"
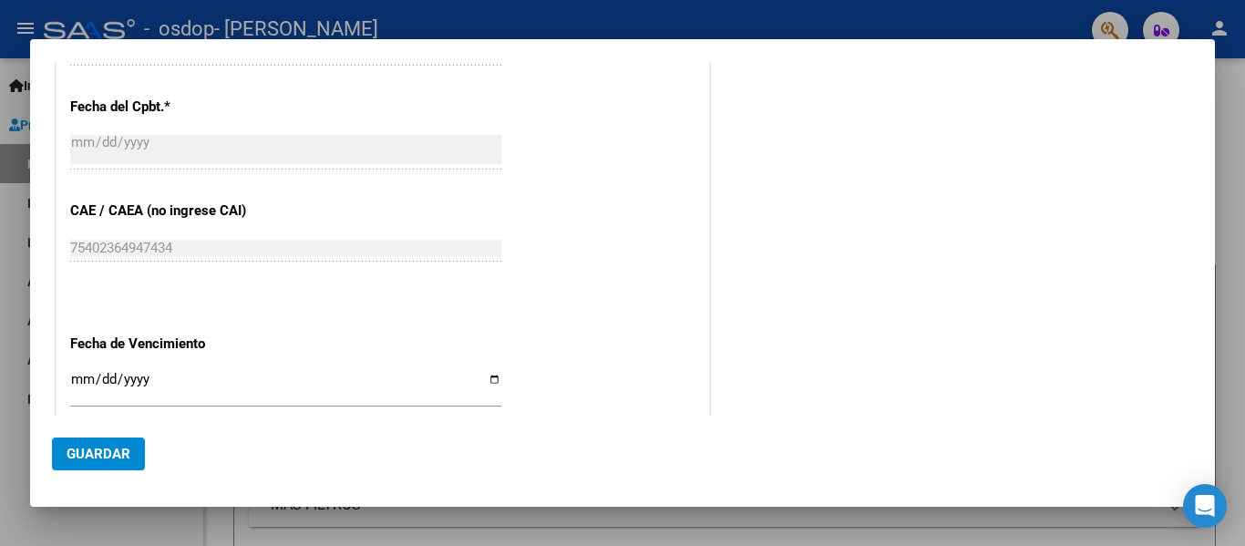
scroll to position [994, 0]
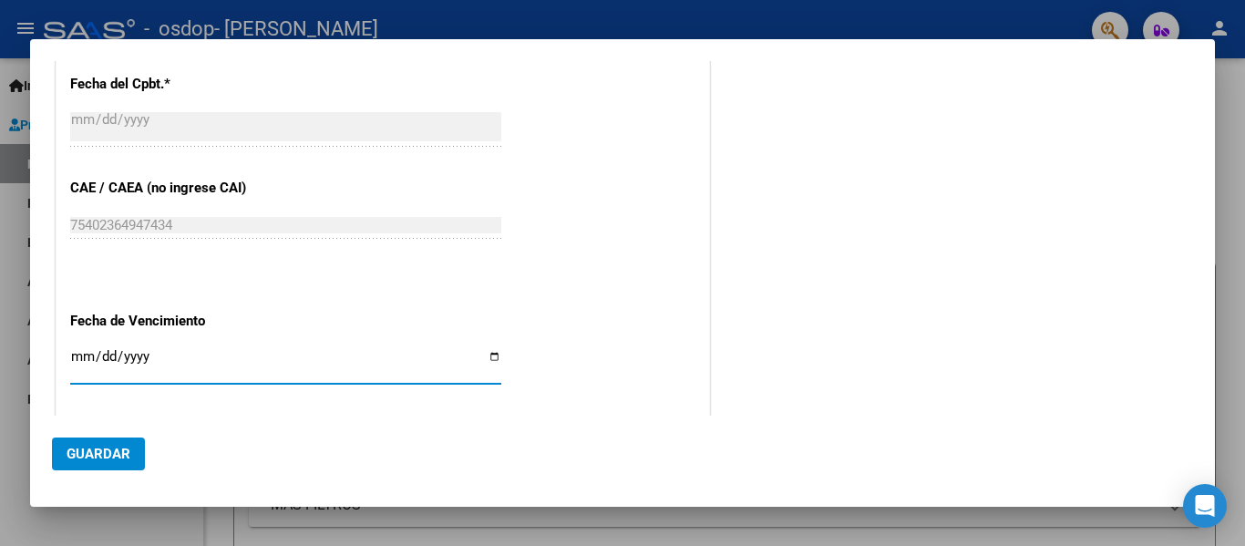
click at [493, 356] on input "Ingresar la fecha" at bounding box center [285, 363] width 431 height 29
type input "[DATE]"
click at [89, 445] on button "Guardar" at bounding box center [98, 454] width 93 height 33
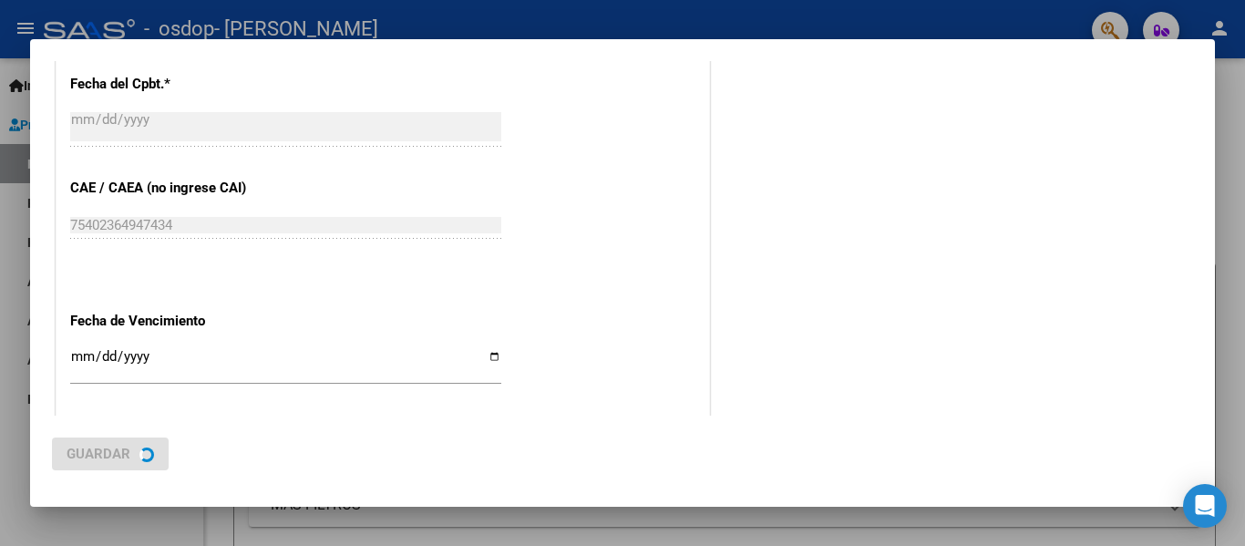
scroll to position [0, 0]
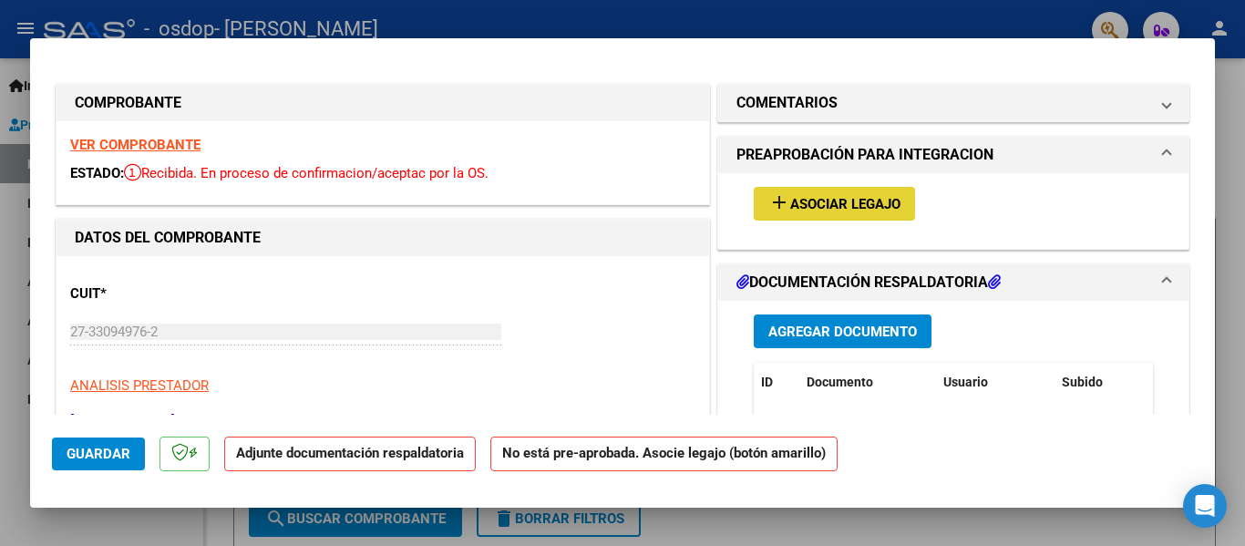
click at [819, 202] on span "Asociar Legajo" at bounding box center [845, 204] width 110 height 16
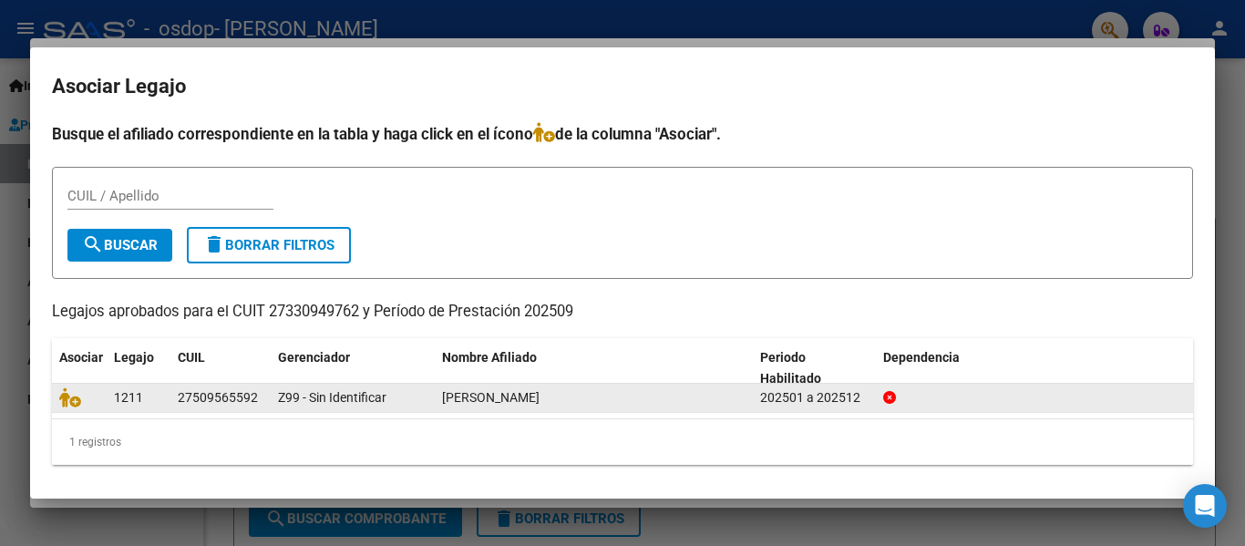
drag, startPoint x: 253, startPoint y: 398, endPoint x: 168, endPoint y: 389, distance: 86.2
click at [168, 389] on div "1211 27509565592 Z99 - Sin Identificar RODRIGUEZ MORENA GUADALUPE 202501 a 2025…" at bounding box center [622, 398] width 1141 height 29
copy div "27509565592"
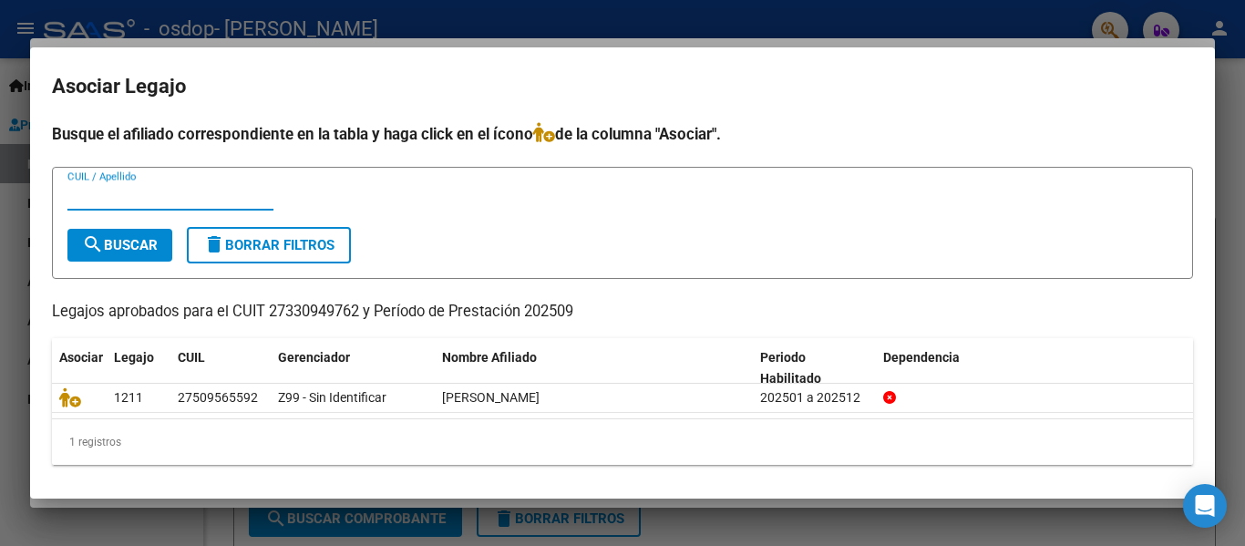
click at [123, 195] on input "CUIL / Apellido" at bounding box center [170, 196] width 206 height 16
paste input "27509565592"
type input "27509565592"
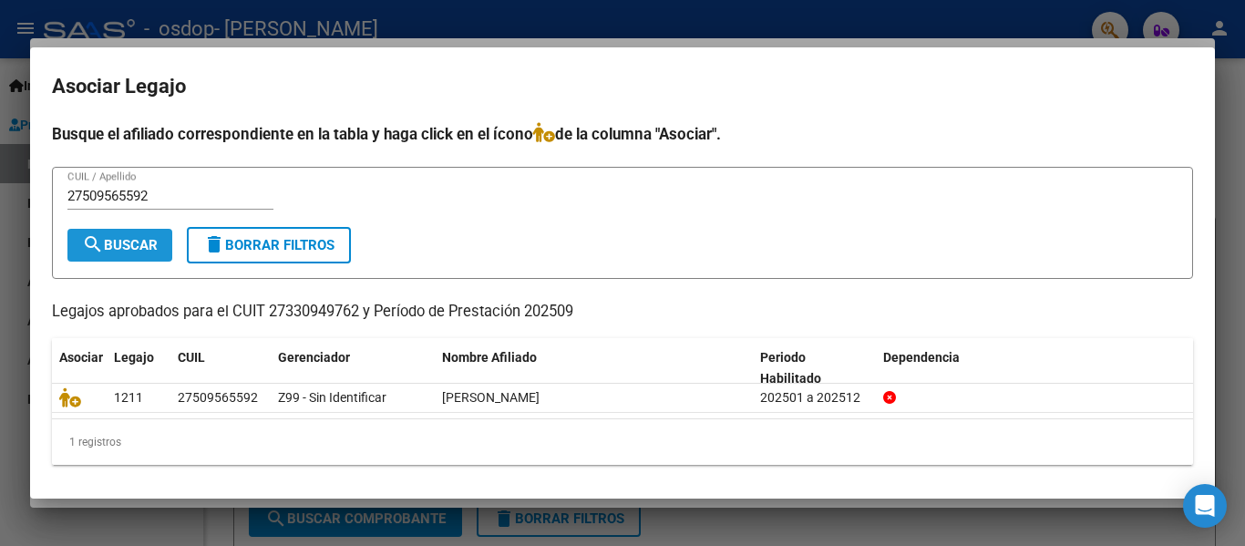
click at [136, 258] on button "search Buscar" at bounding box center [119, 245] width 105 height 33
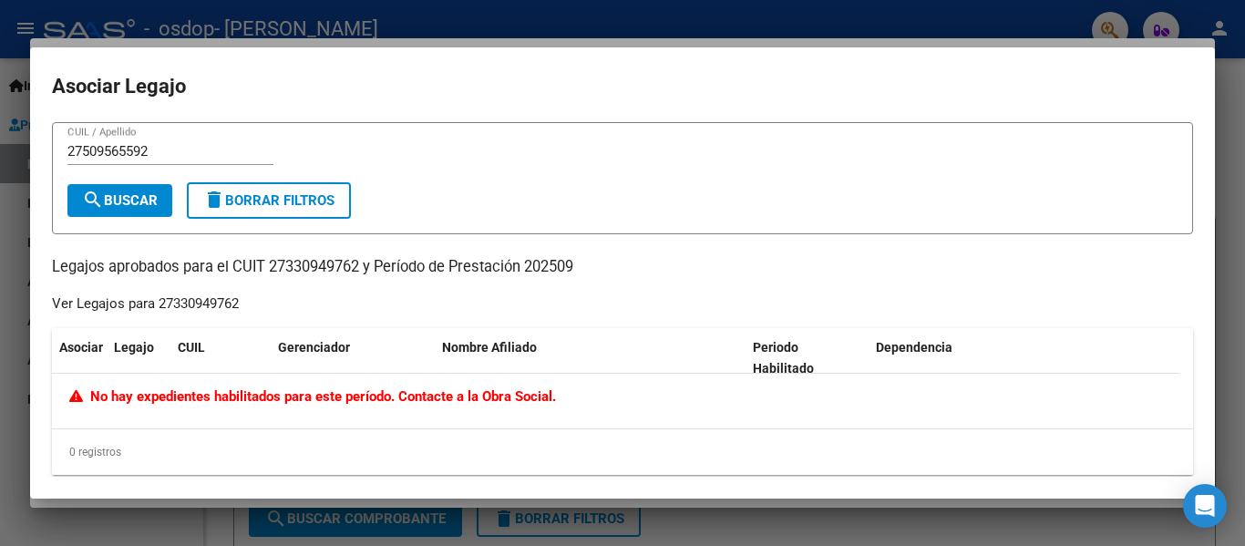
scroll to position [13, 0]
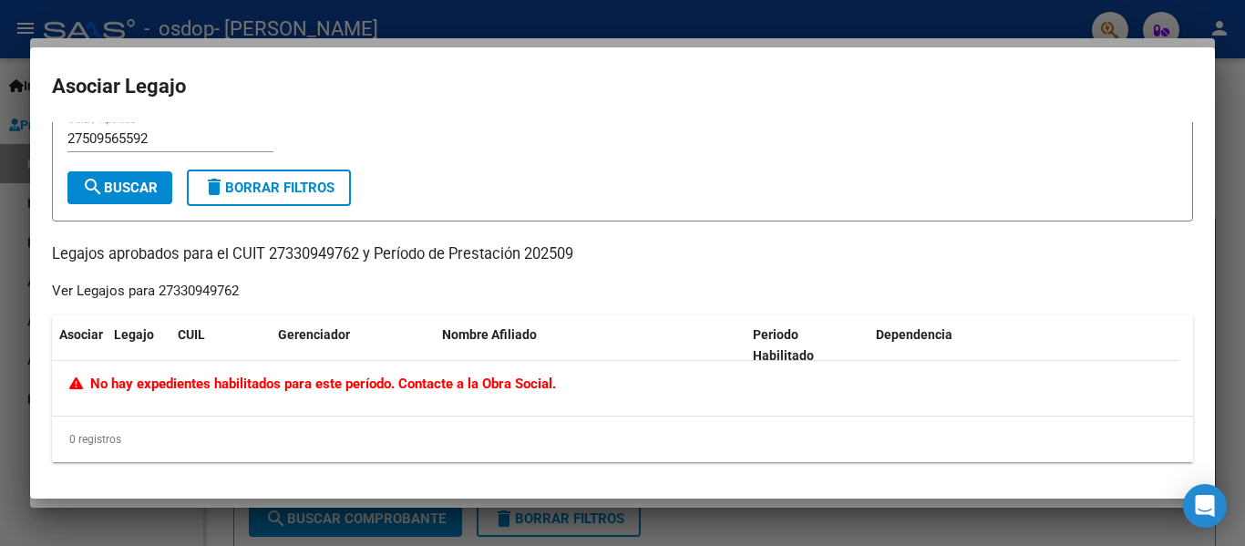
click at [791, 239] on div "27509565592 CUIL / Apellido search Buscar delete Borrar Filtros Legajos aprobad…" at bounding box center [622, 286] width 1141 height 354
click at [108, 192] on span "search Buscar" at bounding box center [120, 188] width 76 height 16
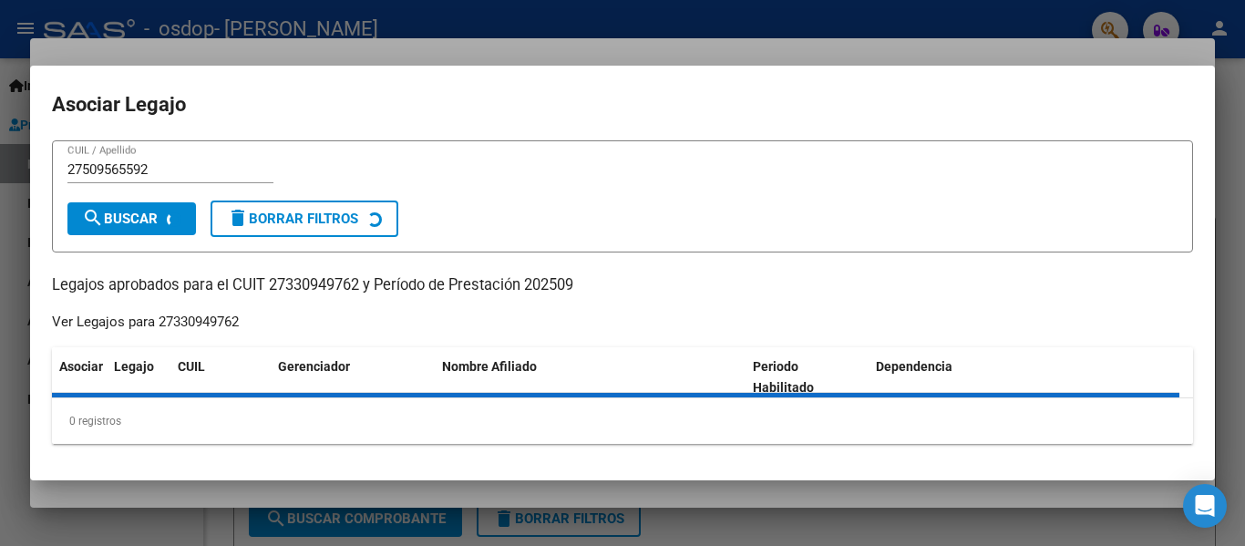
scroll to position [0, 0]
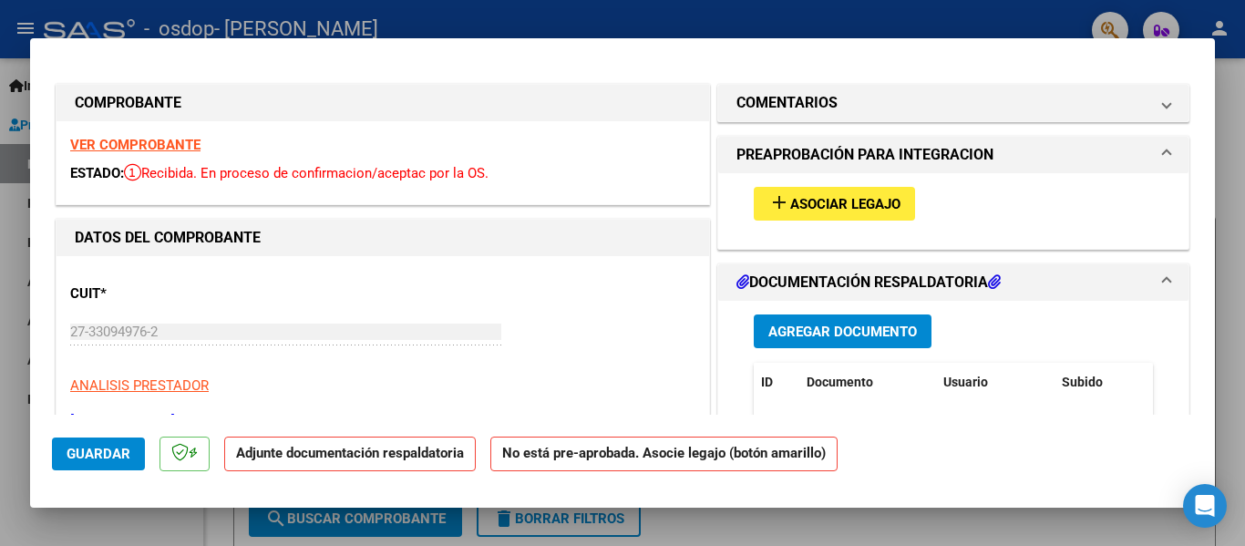
click at [685, 454] on strong "No está pre-aprobada. Asocie legajo (botón amarillo)" at bounding box center [663, 455] width 347 height 36
click at [849, 207] on span "Asociar Legajo" at bounding box center [845, 204] width 110 height 16
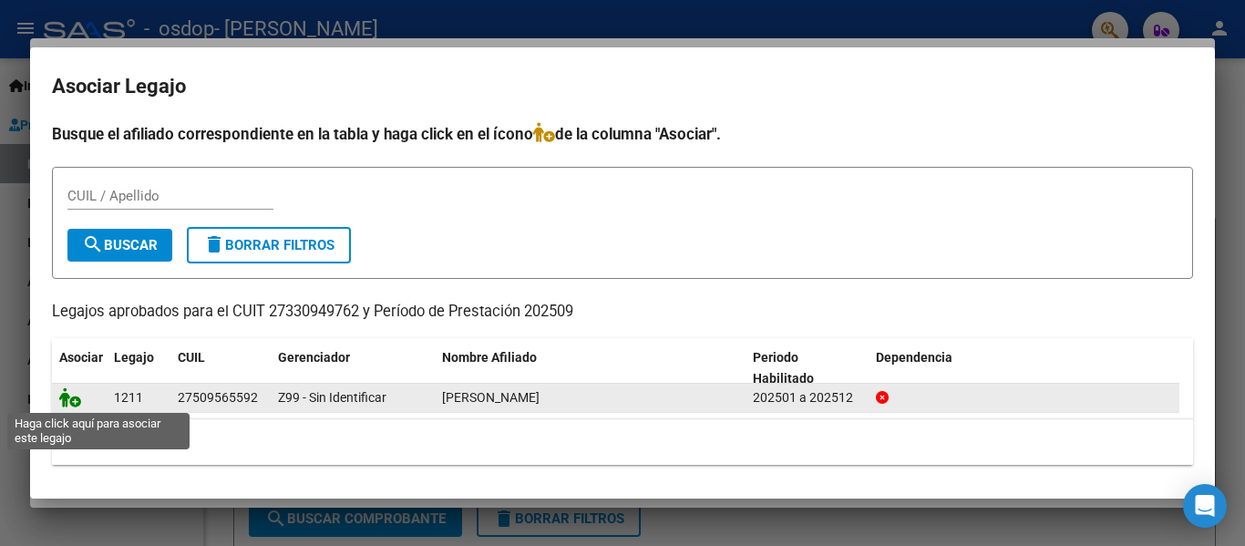
click at [74, 399] on icon at bounding box center [70, 397] width 22 height 20
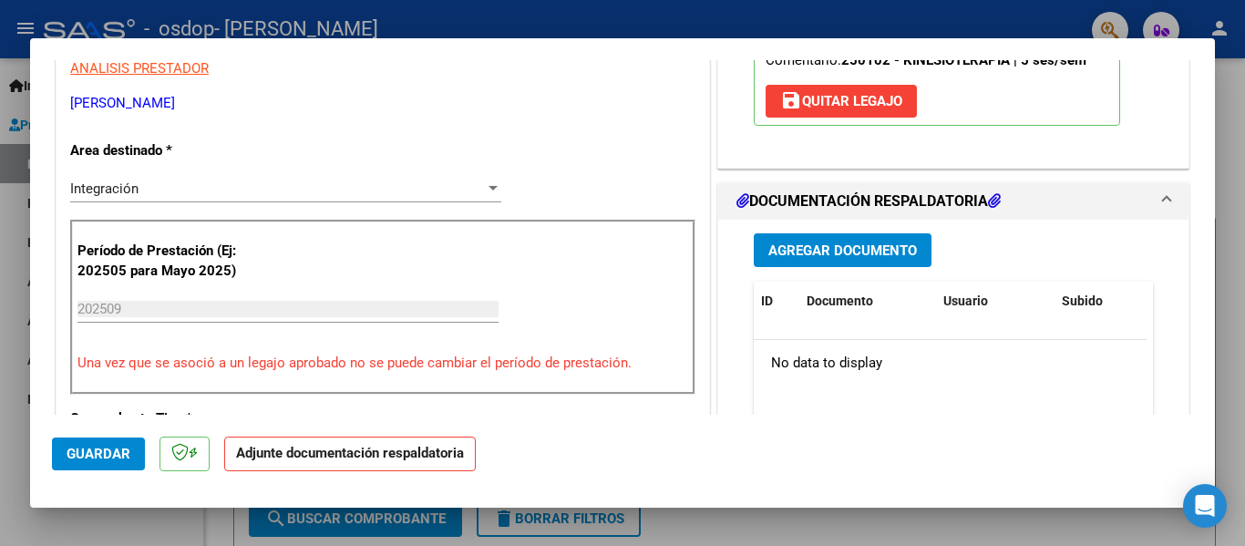
scroll to position [365, 0]
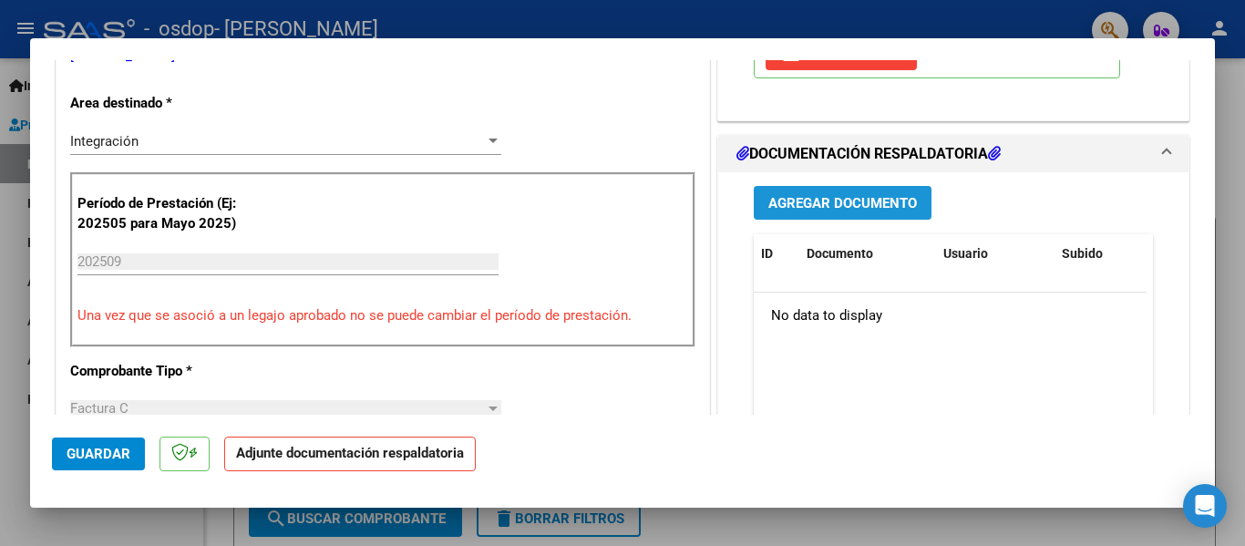
click at [879, 214] on button "Agregar Documento" at bounding box center [843, 203] width 178 height 34
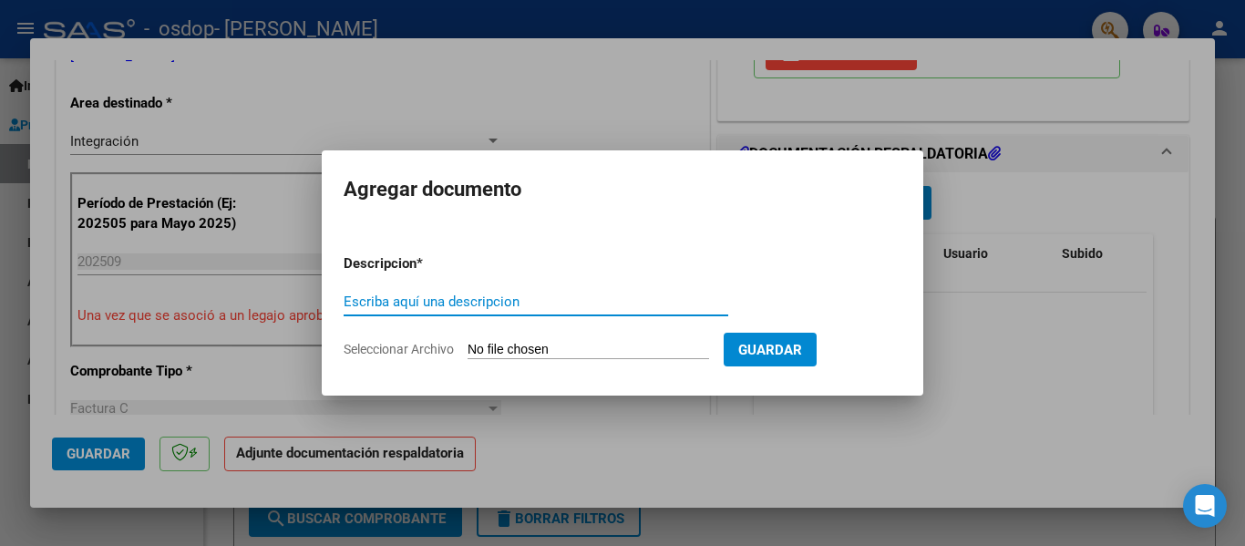
click at [406, 301] on input "Escriba aquí una descripcion" at bounding box center [536, 301] width 385 height 16
type input "PLANILLA"
click at [620, 354] on input "Seleccionar Archivo" at bounding box center [589, 350] width 242 height 17
type input "C:\fakepath\rodriguez morena kine.pdf"
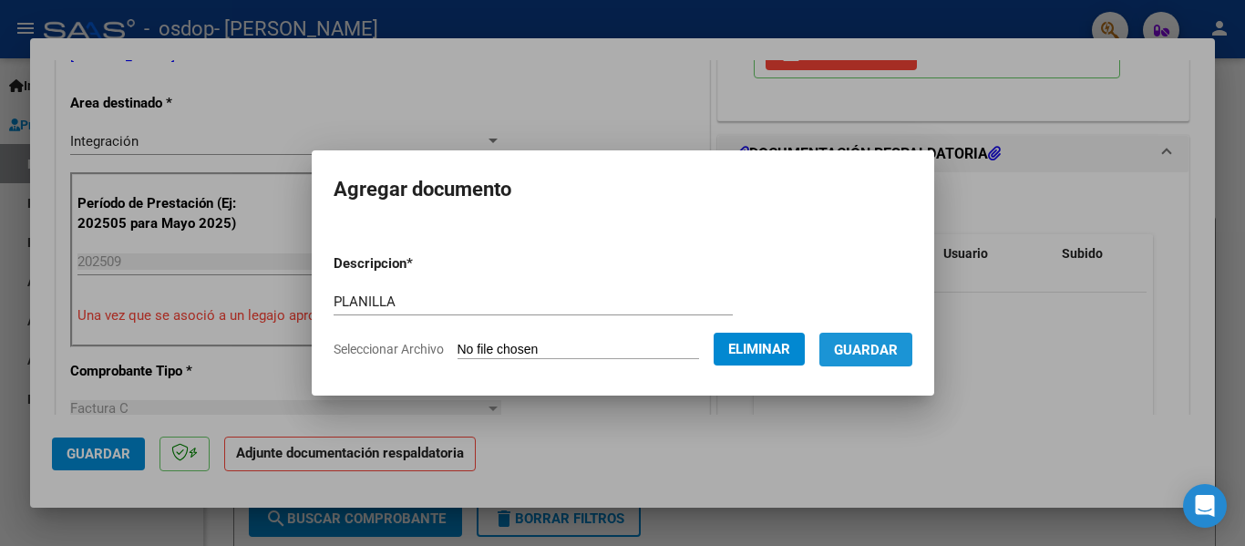
click at [897, 350] on span "Guardar" at bounding box center [866, 350] width 64 height 16
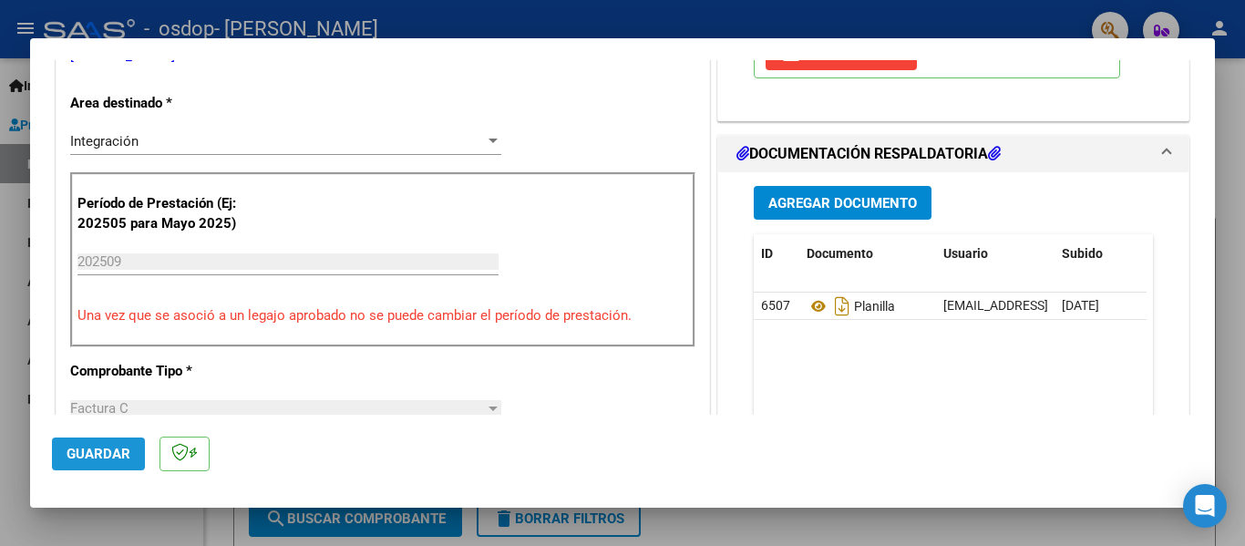
click at [94, 462] on span "Guardar" at bounding box center [99, 454] width 64 height 16
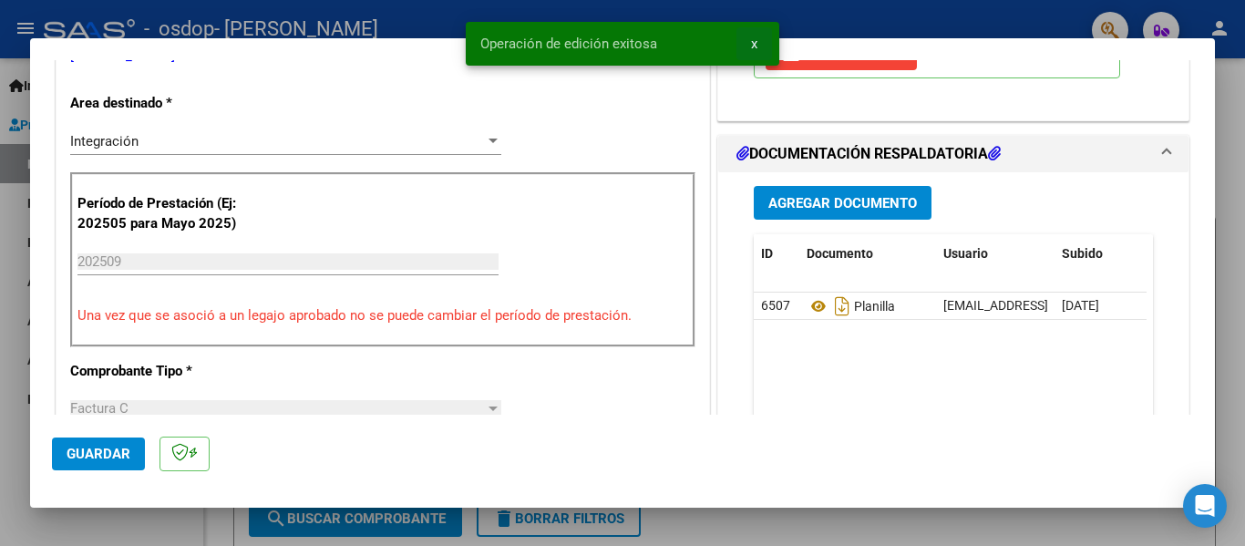
click at [754, 39] on span "x" at bounding box center [754, 44] width 6 height 16
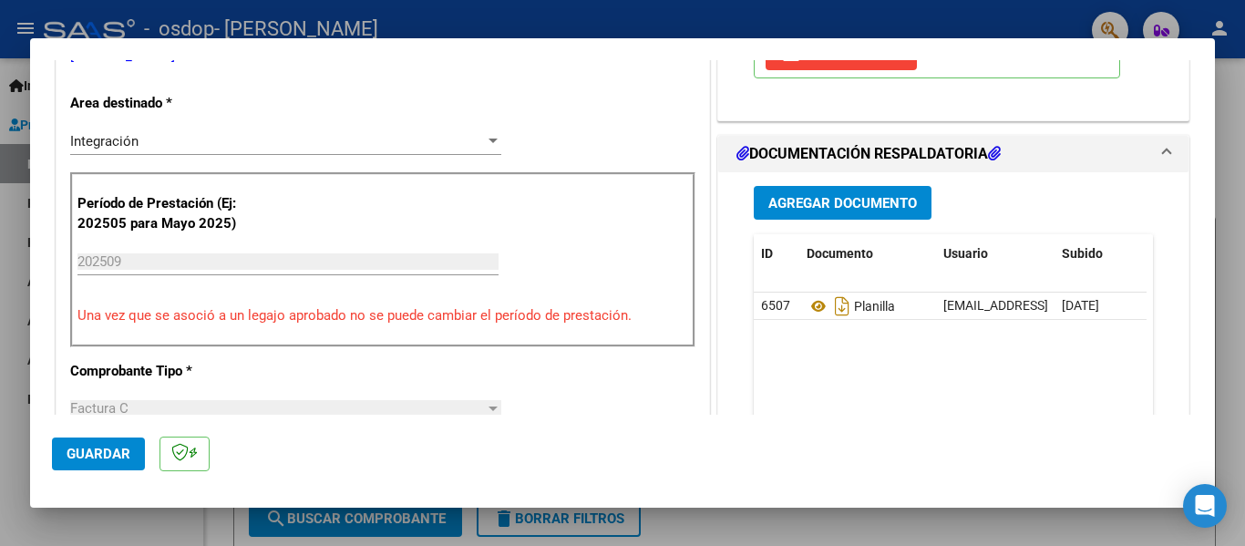
type input "$ 0,00"
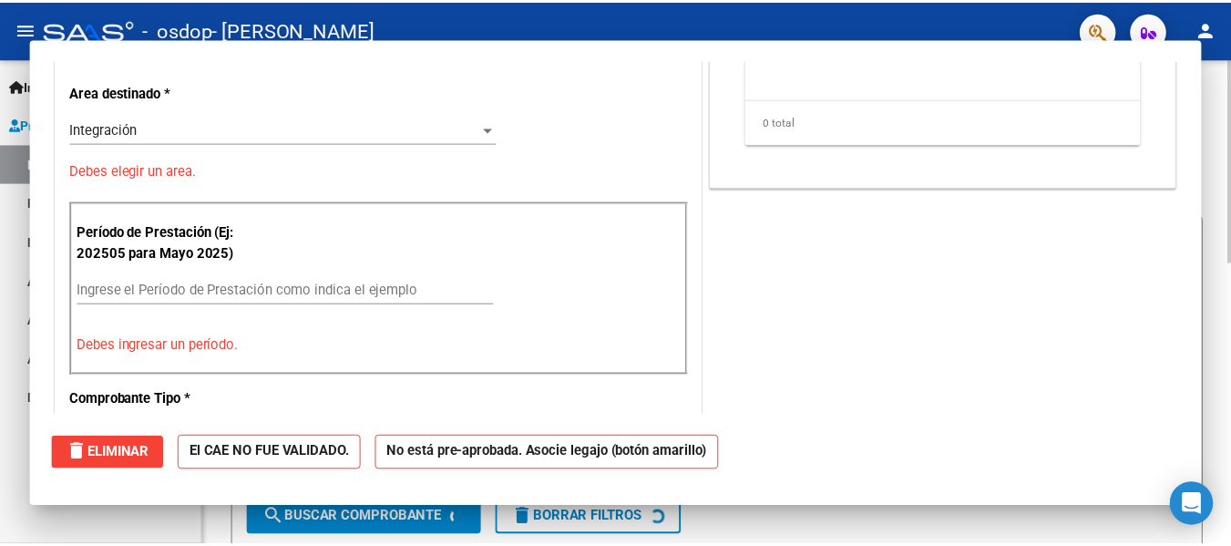
scroll to position [354, 0]
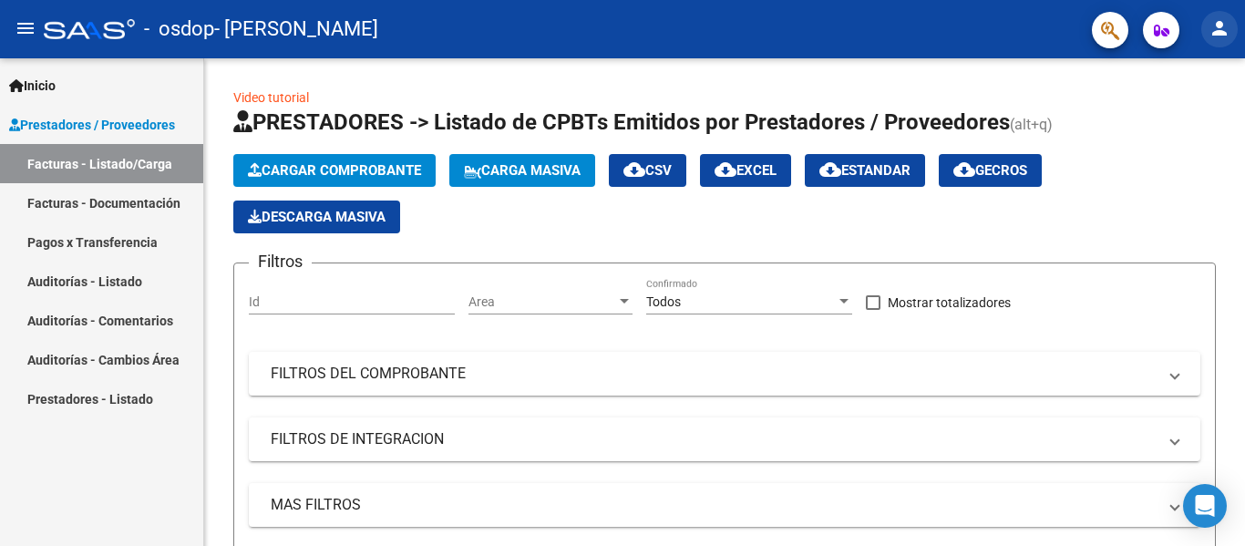
click at [1220, 26] on mat-icon "person" at bounding box center [1220, 28] width 22 height 22
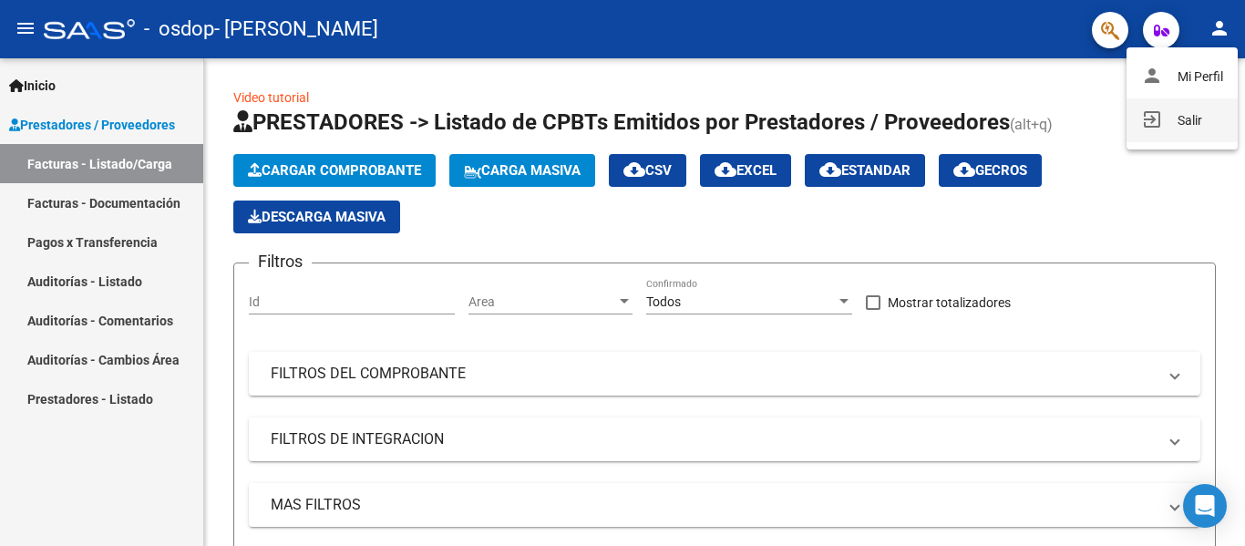
click at [1182, 120] on button "exit_to_app Salir" at bounding box center [1182, 120] width 111 height 44
